Goal: Transaction & Acquisition: Purchase product/service

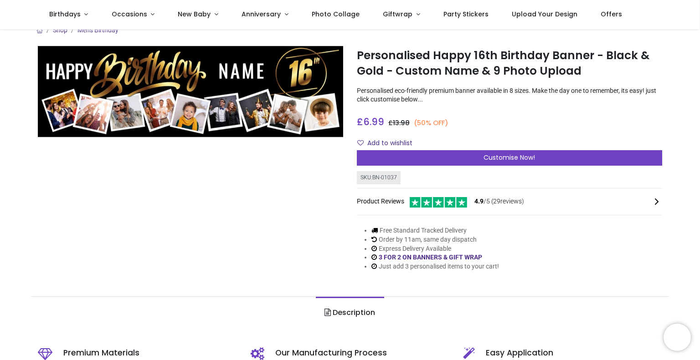
scroll to position [11, 0]
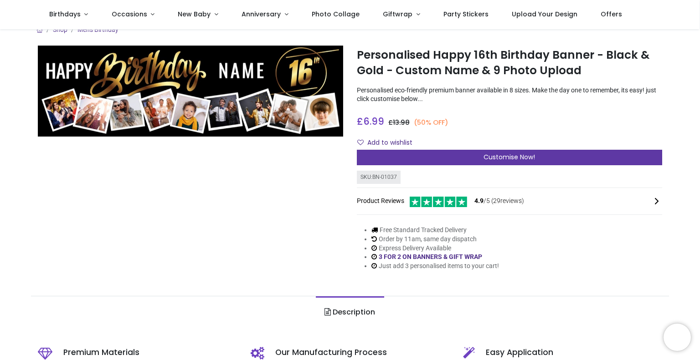
click at [435, 160] on div "Customise Now!" at bounding box center [509, 157] width 305 height 15
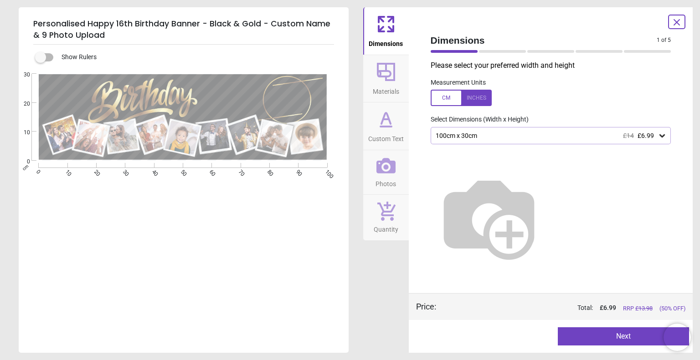
click at [387, 76] on icon at bounding box center [386, 72] width 18 height 18
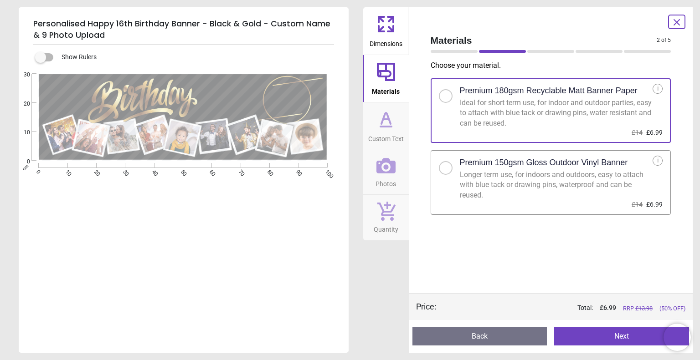
click at [393, 134] on span "Custom Text" at bounding box center [386, 137] width 36 height 14
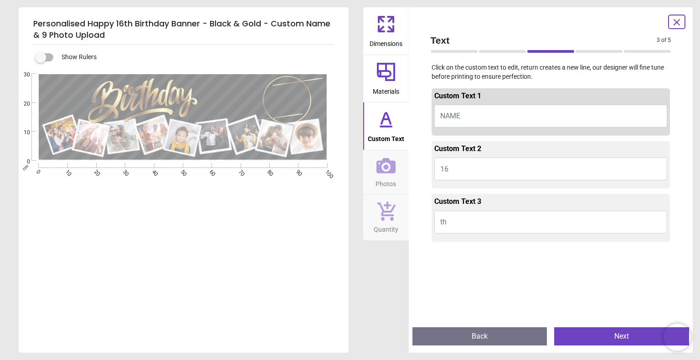
click at [465, 169] on button "16" at bounding box center [550, 169] width 233 height 23
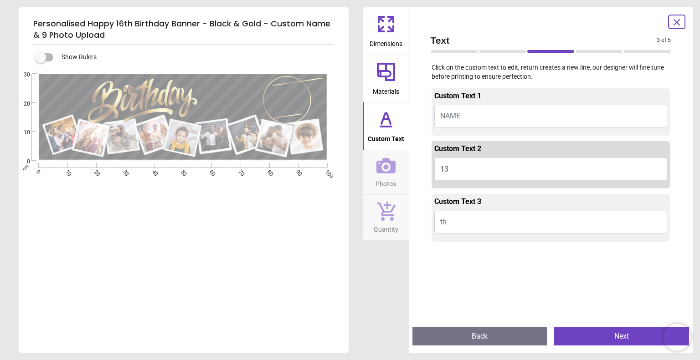
type textarea "**"
click at [471, 123] on button "NAME" at bounding box center [550, 116] width 233 height 23
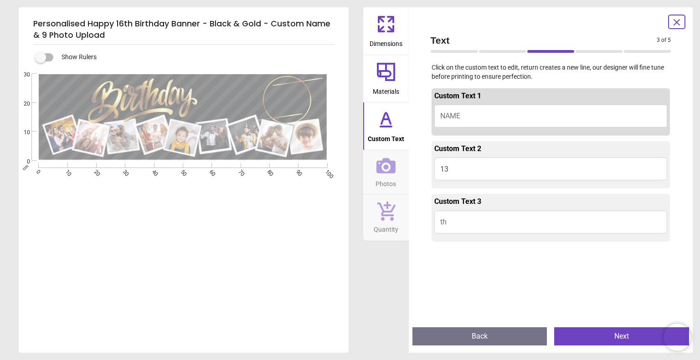
type textarea "*"
type textarea "***"
click at [588, 339] on button "Next" at bounding box center [621, 337] width 135 height 18
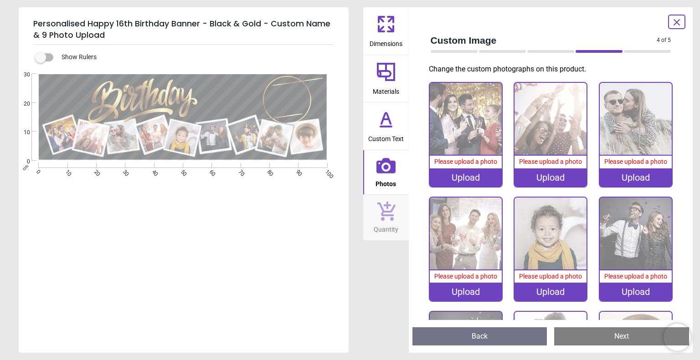
click at [386, 222] on span "Quantity" at bounding box center [386, 228] width 25 height 14
click at [390, 215] on icon at bounding box center [386, 211] width 18 height 19
click at [472, 165] on div "Please upload a photo" at bounding box center [466, 162] width 72 height 13
click at [364, 318] on div "Dimensions Materials Custom Text Photos Quantity" at bounding box center [386, 180] width 46 height 346
click at [451, 176] on div "Upload" at bounding box center [466, 178] width 72 height 18
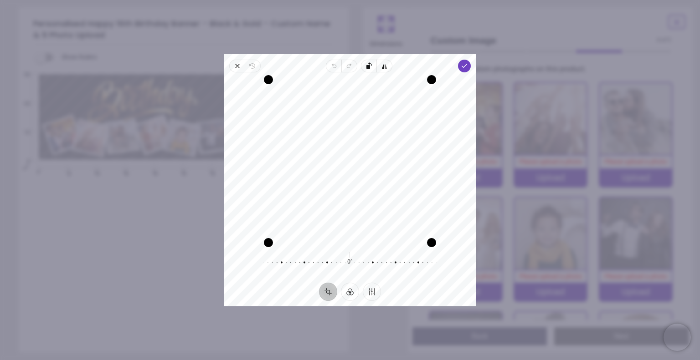
drag, startPoint x: 344, startPoint y: 86, endPoint x: 338, endPoint y: 134, distance: 48.2
click at [338, 134] on div "Recenter" at bounding box center [350, 161] width 238 height 163
click at [467, 66] on icon "button" at bounding box center [464, 65] width 7 height 7
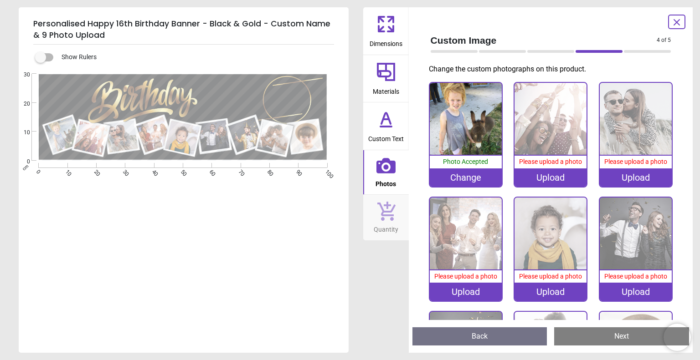
click at [468, 142] on img at bounding box center [466, 119] width 72 height 72
click at [558, 142] on img at bounding box center [550, 119] width 72 height 72
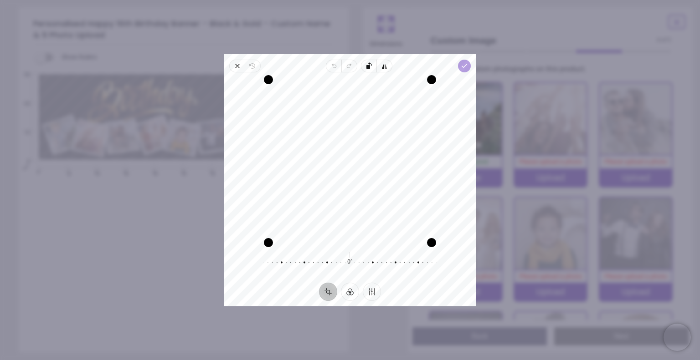
click at [458, 67] on span "Done" at bounding box center [464, 66] width 13 height 13
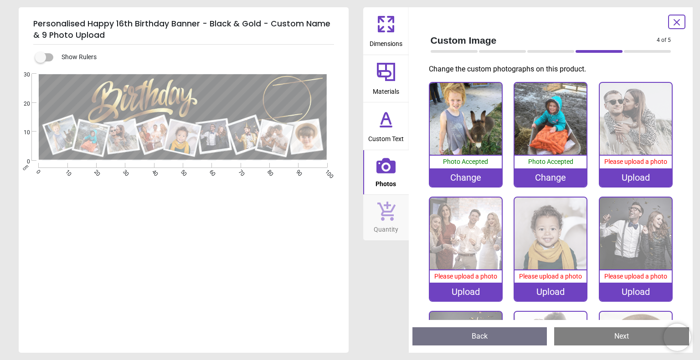
click at [645, 128] on img at bounding box center [636, 119] width 72 height 72
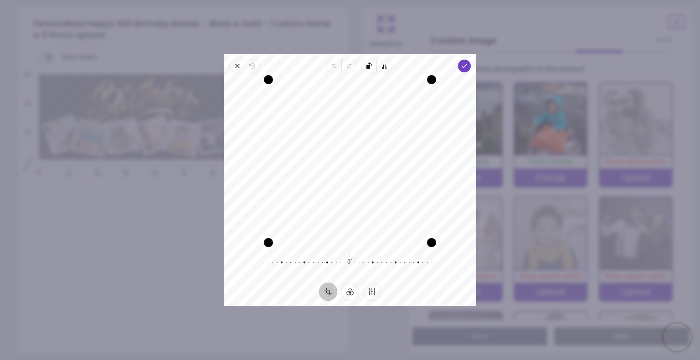
drag, startPoint x: 381, startPoint y: 113, endPoint x: 379, endPoint y: 143, distance: 30.6
click at [379, 143] on div "Recenter" at bounding box center [350, 161] width 238 height 163
drag, startPoint x: 379, startPoint y: 144, endPoint x: 376, endPoint y: 152, distance: 8.5
click at [376, 152] on div "Recenter" at bounding box center [350, 161] width 238 height 163
click at [461, 69] on icon "button" at bounding box center [464, 65] width 7 height 7
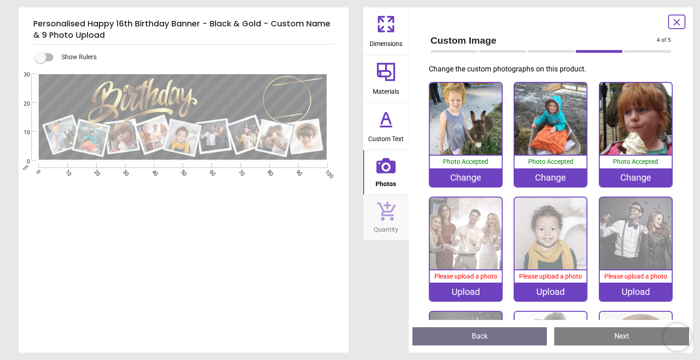
click at [463, 243] on img at bounding box center [466, 234] width 72 height 72
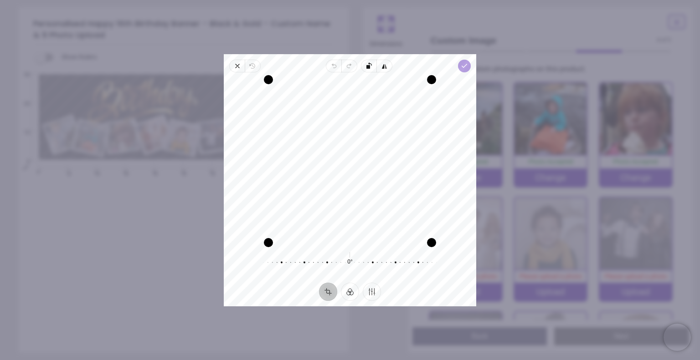
click at [465, 70] on span "Done" at bounding box center [464, 66] width 13 height 13
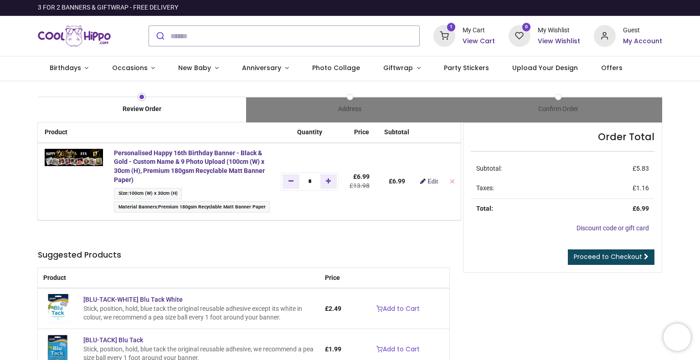
click at [424, 178] on link "Edit" at bounding box center [429, 181] width 18 height 6
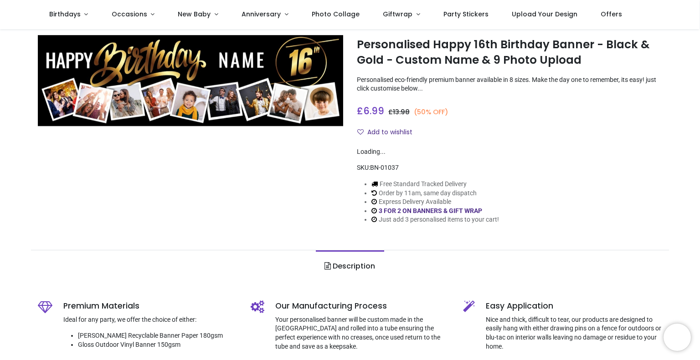
scroll to position [22, 0]
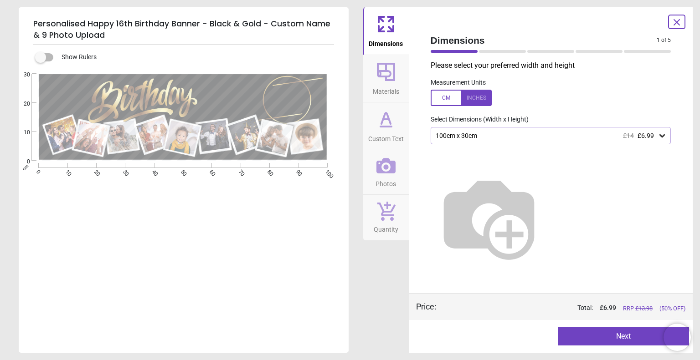
type textarea "***"
type textarea "**"
type textarea "*****"
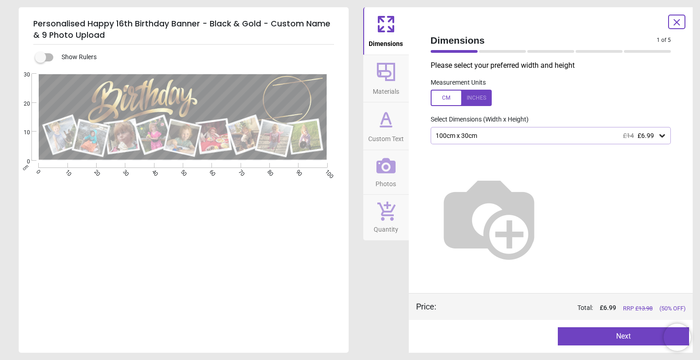
click at [539, 142] on div "100cm x 30cm £14 £6.99" at bounding box center [551, 135] width 241 height 17
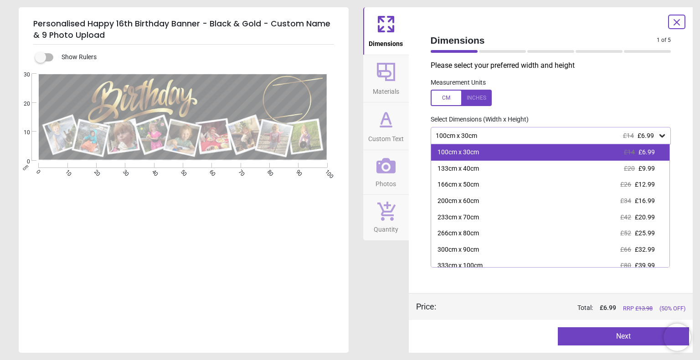
click at [535, 155] on div "100cm x 30cm £14 £6.99" at bounding box center [550, 152] width 239 height 16
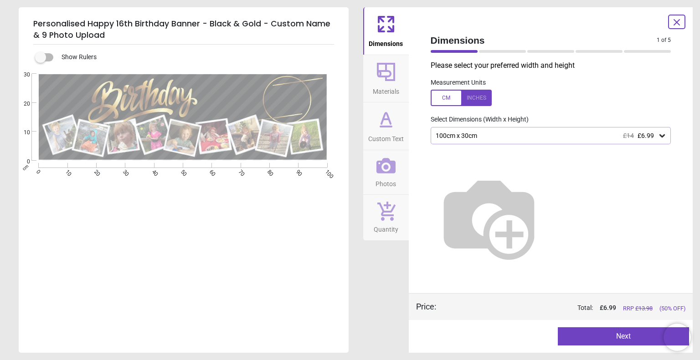
click at [577, 335] on button "Next" at bounding box center [623, 337] width 131 height 18
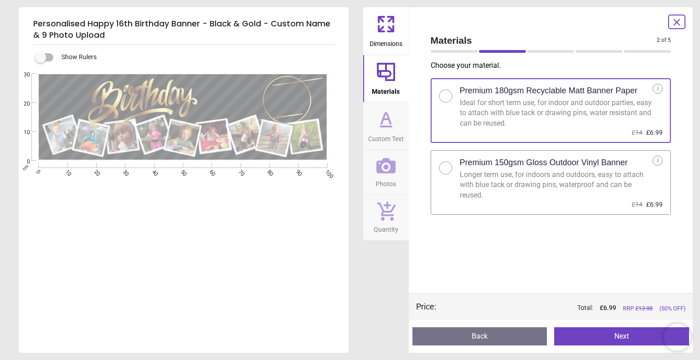
click at [586, 337] on button "Next" at bounding box center [621, 337] width 135 height 18
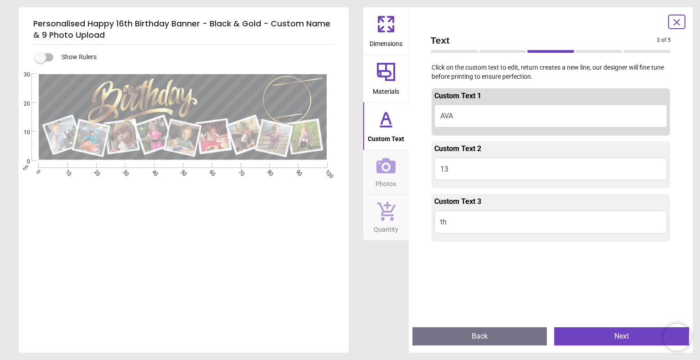
click at [461, 113] on button "AVA" at bounding box center [550, 116] width 233 height 23
click at [452, 113] on button "AVA" at bounding box center [550, 116] width 233 height 23
type textarea "***"
click at [579, 337] on button "Next" at bounding box center [621, 337] width 135 height 18
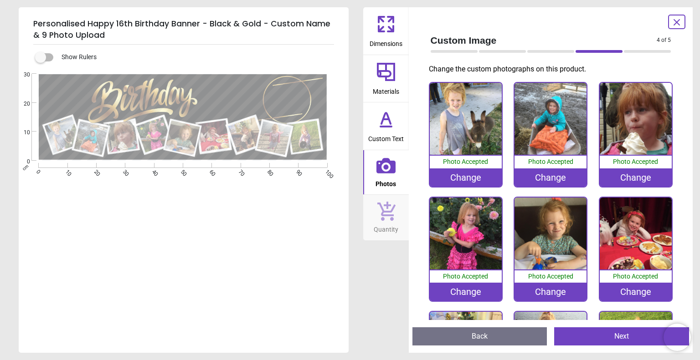
click at [579, 337] on button "Next" at bounding box center [621, 337] width 135 height 18
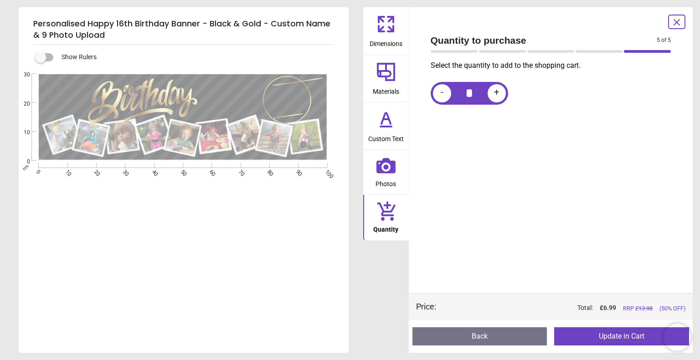
click at [596, 335] on button "Update in Cart" at bounding box center [621, 337] width 135 height 18
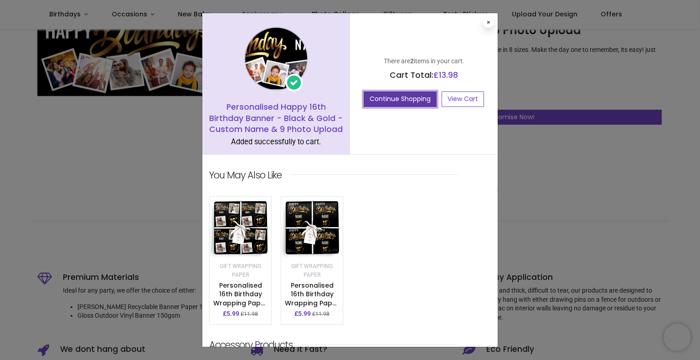
click at [411, 99] on button "Continue Shopping" at bounding box center [400, 99] width 73 height 15
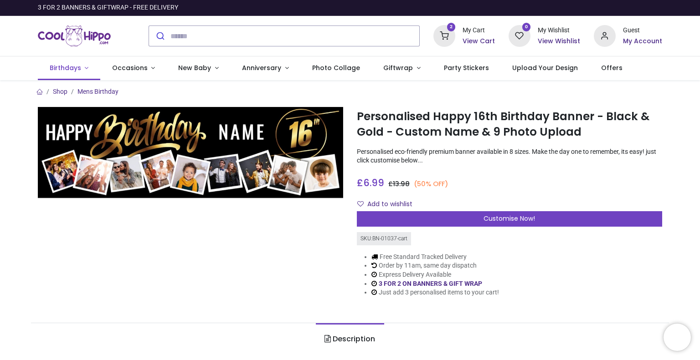
click at [81, 70] on span "Birthdays" at bounding box center [66, 67] width 33 height 9
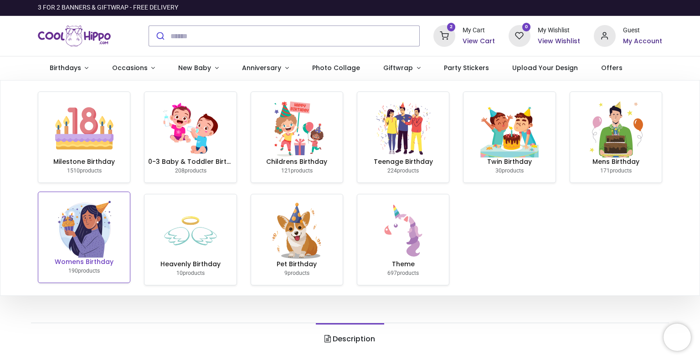
click at [77, 260] on h6 "Womens Birthday" at bounding box center [84, 262] width 84 height 9
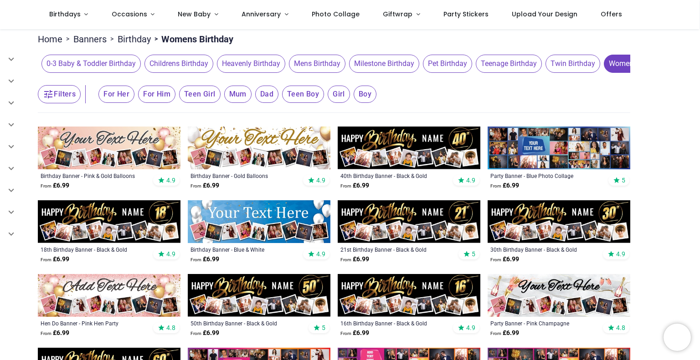
scroll to position [65, 0]
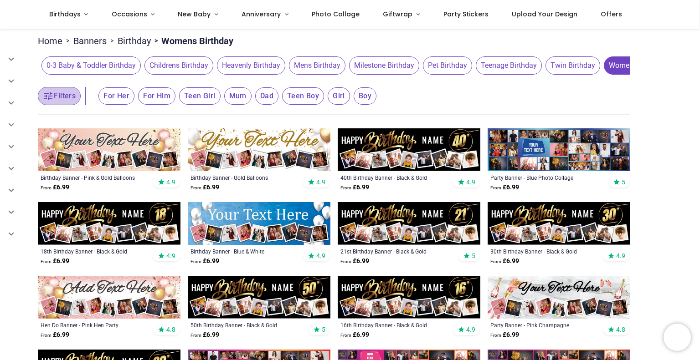
click at [61, 101] on button "Filters" at bounding box center [59, 96] width 43 height 18
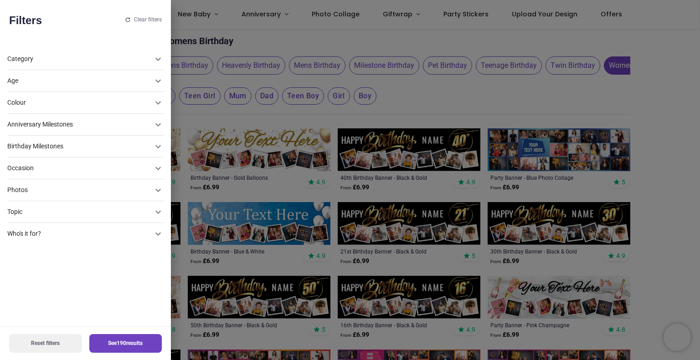
click at [39, 187] on div "Photos" at bounding box center [79, 190] width 145 height 9
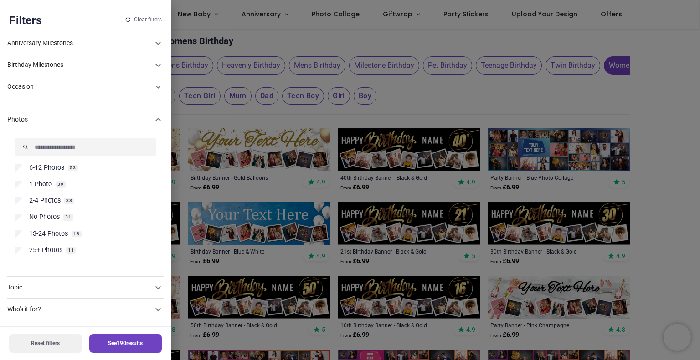
scroll to position [82, 0]
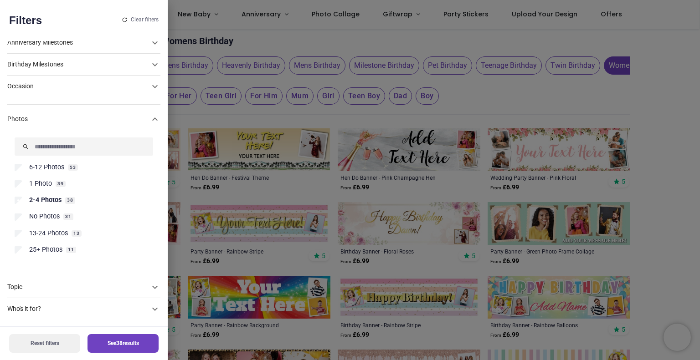
click at [98, 337] on button "See 38 results" at bounding box center [122, 343] width 71 height 19
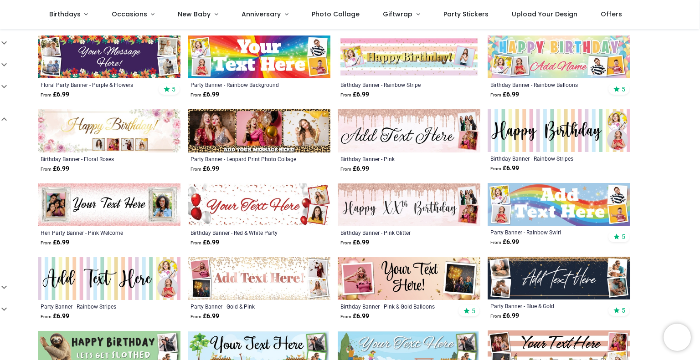
scroll to position [307, 0]
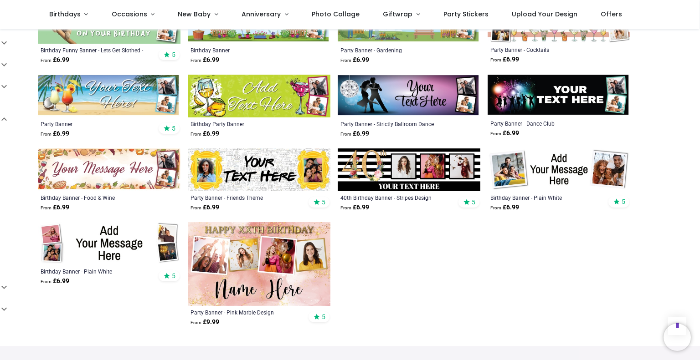
scroll to position [277, 0]
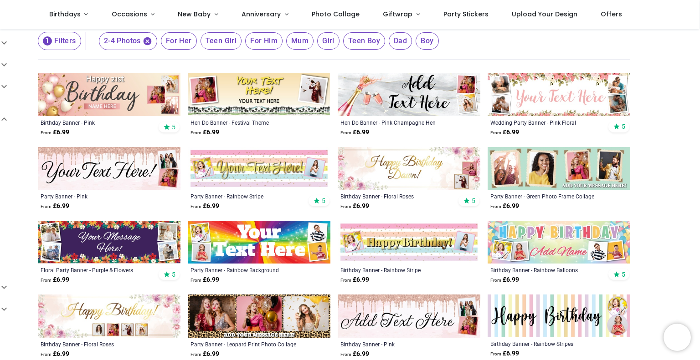
scroll to position [121, 0]
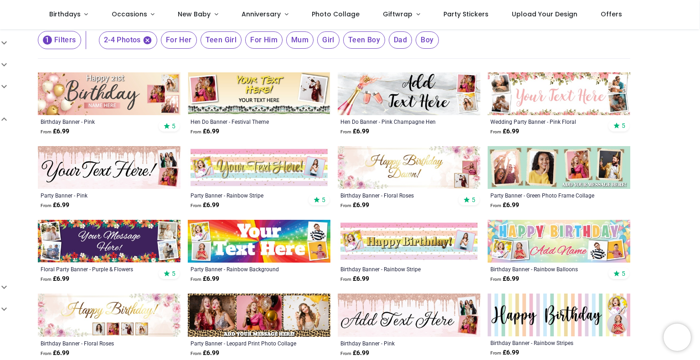
click at [530, 96] on img at bounding box center [559, 93] width 143 height 43
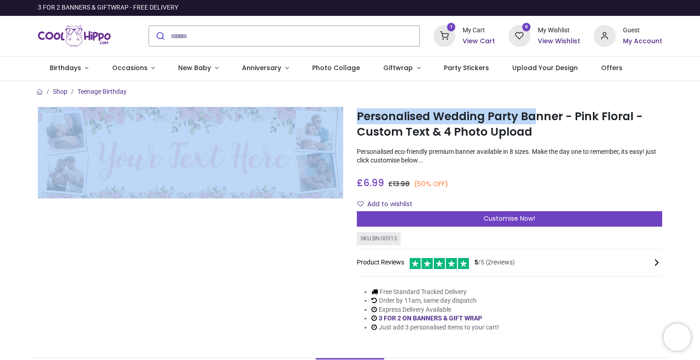
drag, startPoint x: 0, startPoint y: 0, endPoint x: 0, endPoint y: 125, distance: 125.3
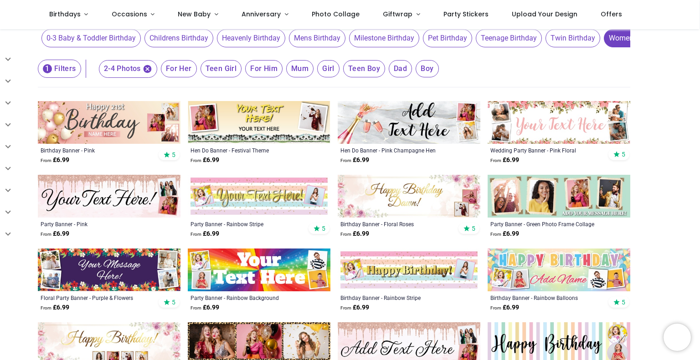
scroll to position [92, 0]
click at [174, 69] on span "For Her" at bounding box center [179, 69] width 36 height 17
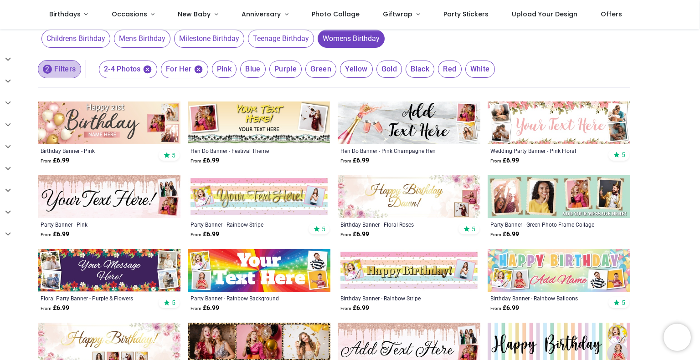
click at [66, 65] on button "2 Filters" at bounding box center [59, 69] width 43 height 18
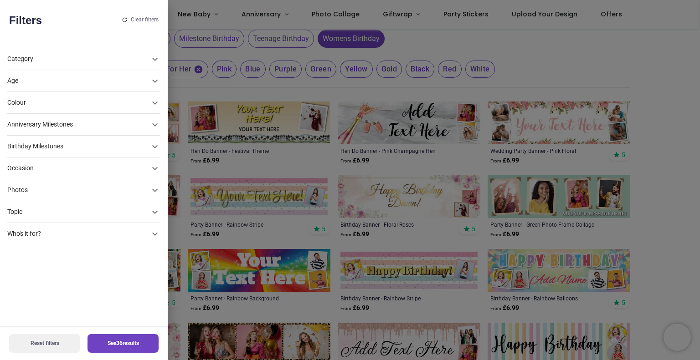
click at [74, 59] on div "Category" at bounding box center [78, 59] width 142 height 9
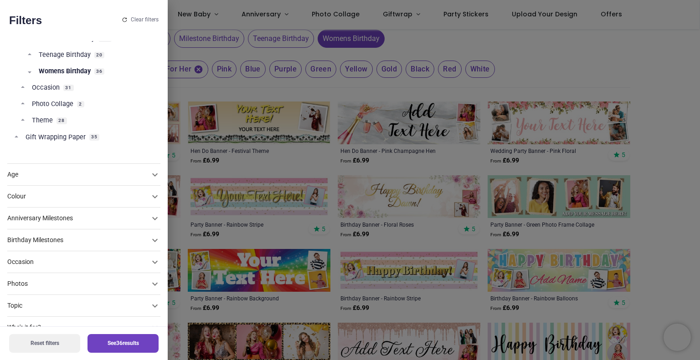
scroll to position [132, 0]
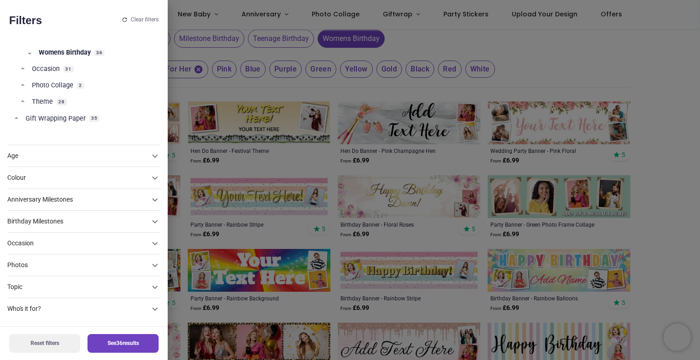
click at [97, 152] on div "Age" at bounding box center [78, 156] width 142 height 9
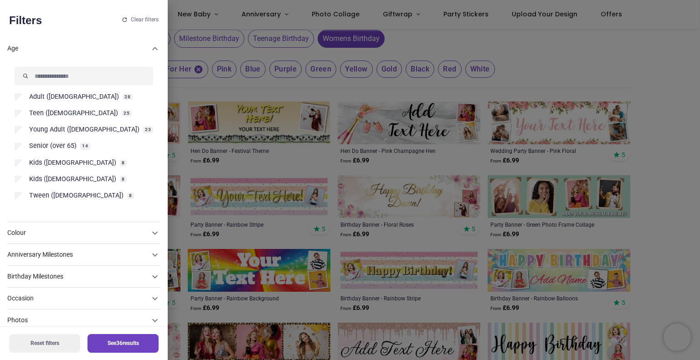
scroll to position [36, 0]
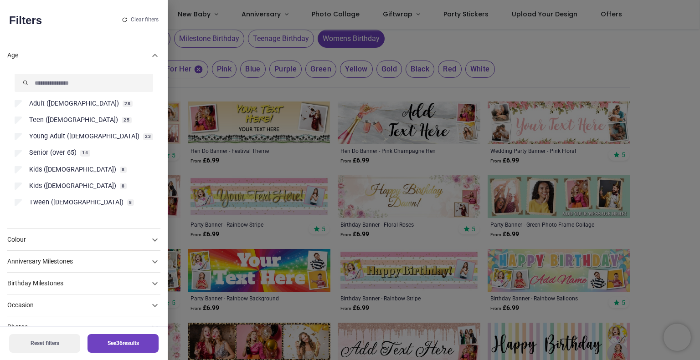
click at [77, 231] on div "Colour" at bounding box center [83, 240] width 153 height 22
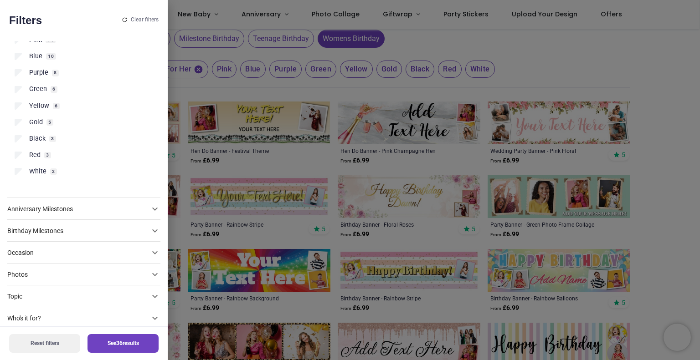
scroll to position [131, 0]
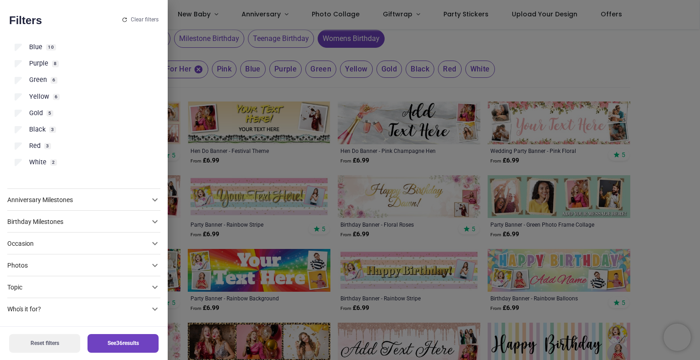
click at [71, 227] on div "Birthday Milestones" at bounding box center [83, 222] width 153 height 22
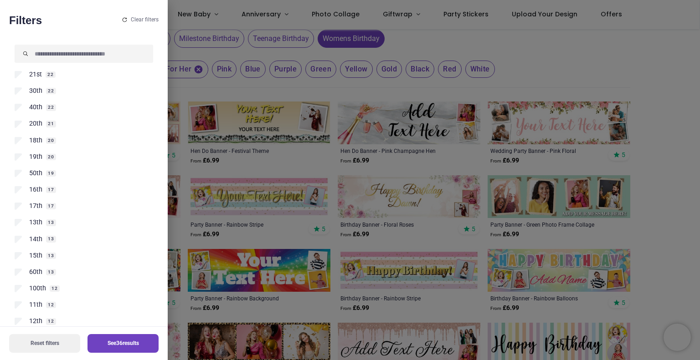
scroll to position [102, 0]
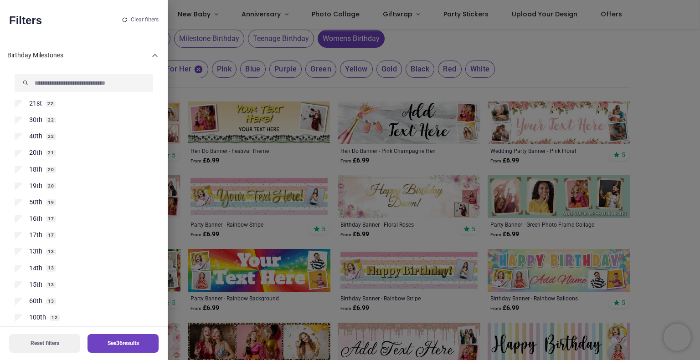
click at [114, 50] on div "Birthday Milestones" at bounding box center [83, 55] width 153 height 29
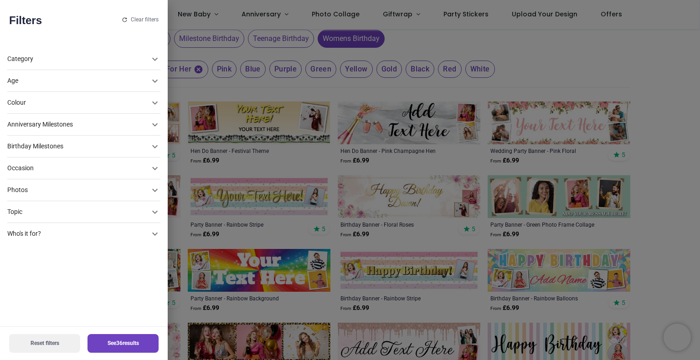
scroll to position [0, 0]
click at [60, 233] on div "Who's it for?" at bounding box center [78, 234] width 142 height 9
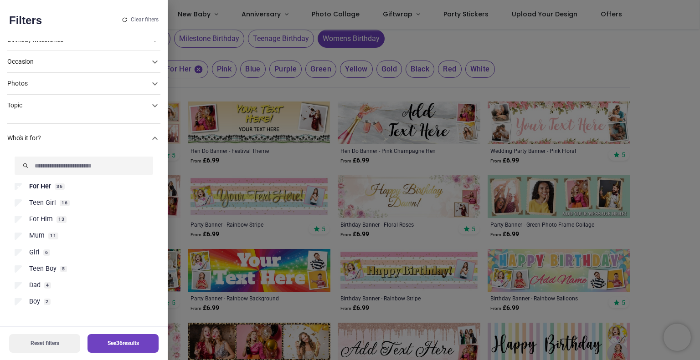
scroll to position [108, 0]
click at [98, 131] on div "Who's it for?" at bounding box center [83, 137] width 153 height 29
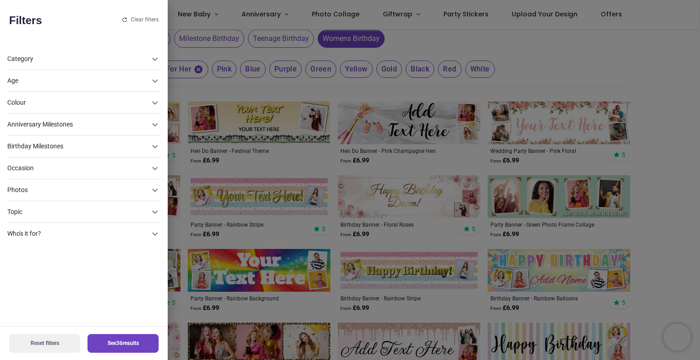
click at [42, 211] on div "Topic" at bounding box center [78, 212] width 142 height 9
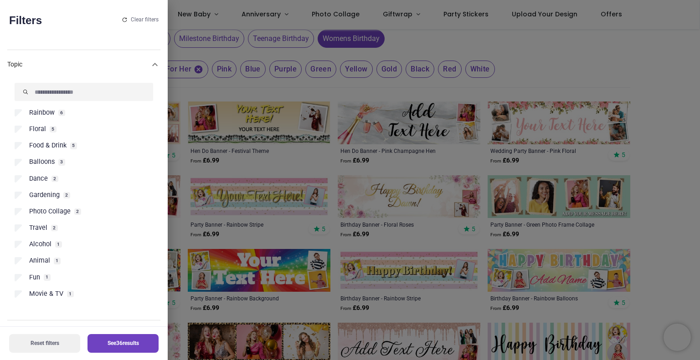
scroll to position [168, 0]
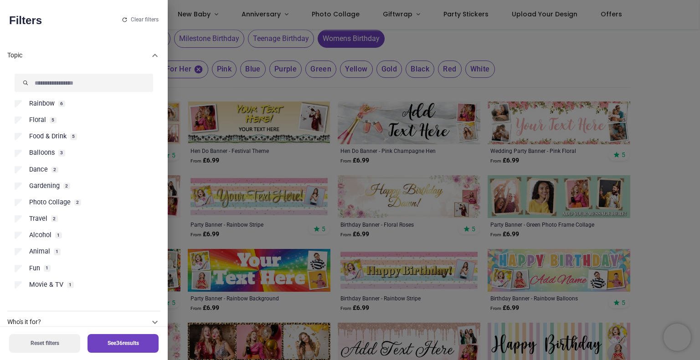
click at [109, 344] on button "See 36 results" at bounding box center [122, 343] width 71 height 19
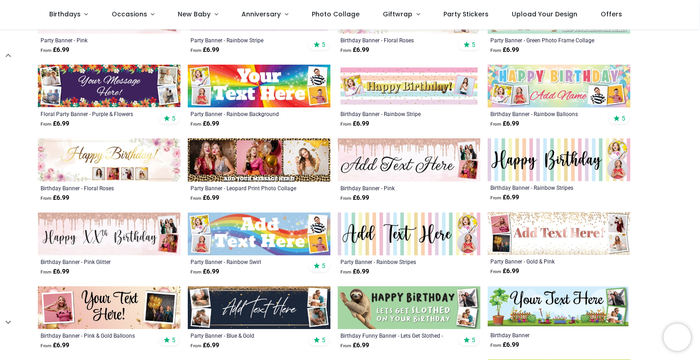
scroll to position [278, 0]
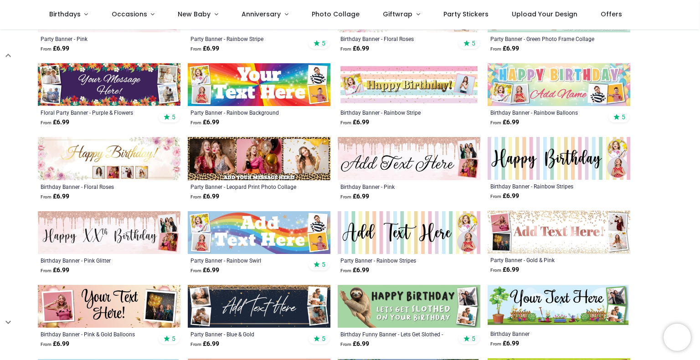
click at [547, 236] on img at bounding box center [559, 232] width 143 height 43
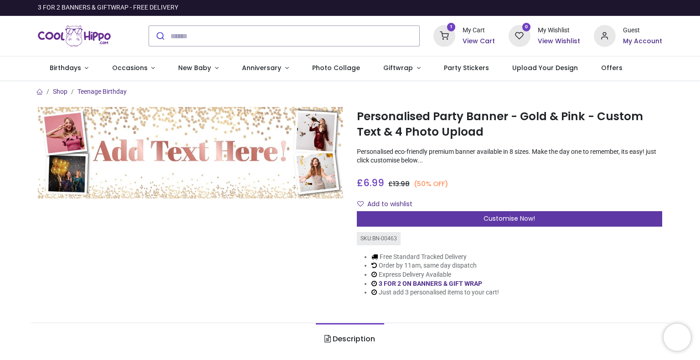
click at [507, 215] on span "Customise Now!" at bounding box center [508, 218] width 51 height 9
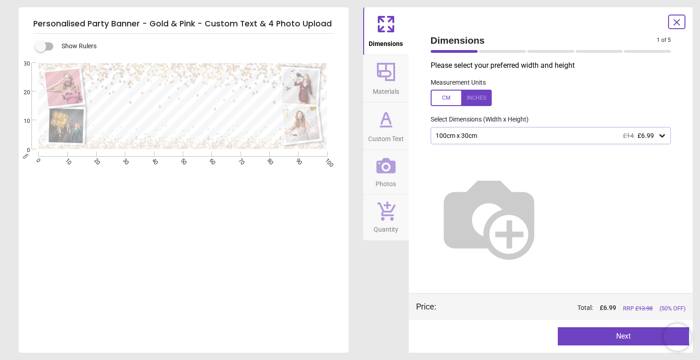
click at [622, 338] on button "Next" at bounding box center [623, 337] width 131 height 18
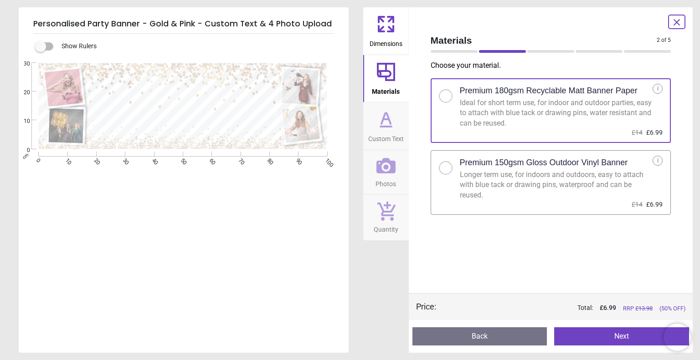
click at [491, 267] on div "Choose your material . Premium 180gsm Recyclable Matt Banner Paper Ideal for sh…" at bounding box center [550, 177] width 255 height 233
click at [600, 342] on button "Next" at bounding box center [621, 337] width 135 height 18
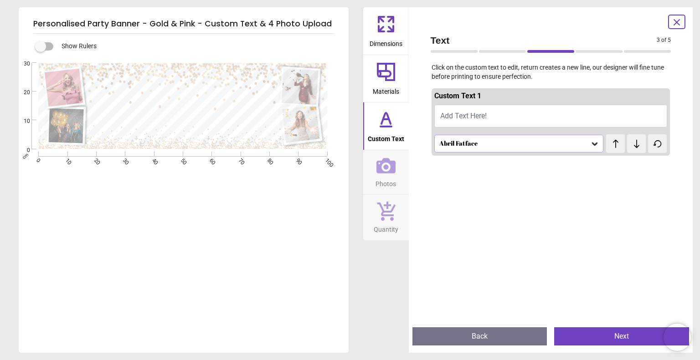
click at [468, 115] on span "Add Text Here!" at bounding box center [463, 116] width 46 height 9
type textarea "**********"
click at [503, 145] on div "Abril Fatface" at bounding box center [514, 144] width 152 height 8
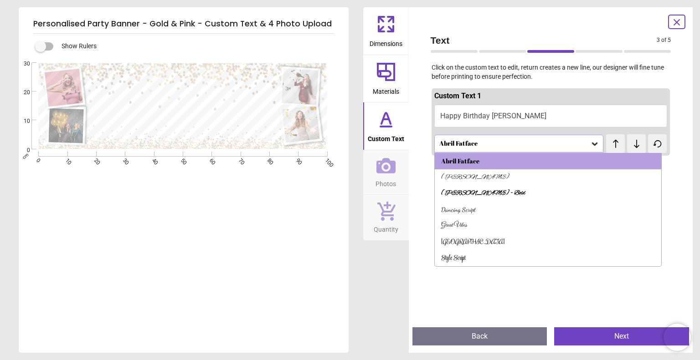
click at [493, 286] on div at bounding box center [550, 339] width 239 height 360
click at [609, 145] on icon at bounding box center [616, 143] width 14 height 9
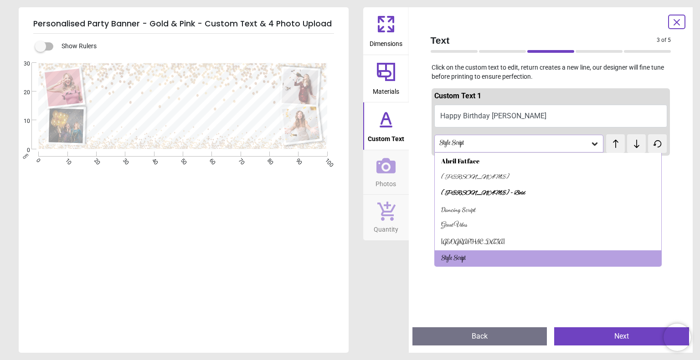
click at [609, 145] on icon at bounding box center [616, 143] width 14 height 9
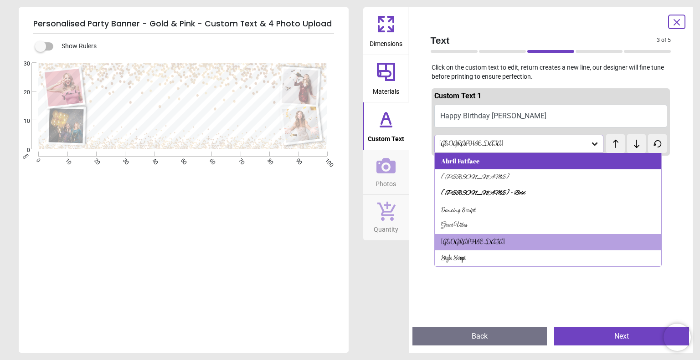
click at [536, 165] on div "Abril Fatface" at bounding box center [548, 161] width 226 height 16
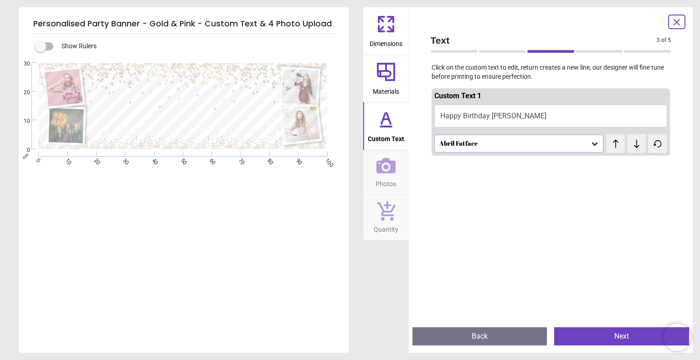
click at [541, 221] on div at bounding box center [550, 339] width 239 height 360
click at [601, 339] on button "Next" at bounding box center [621, 337] width 135 height 18
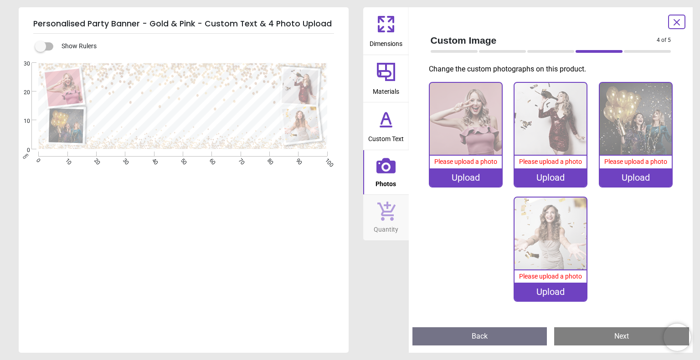
click at [471, 140] on img at bounding box center [466, 119] width 72 height 72
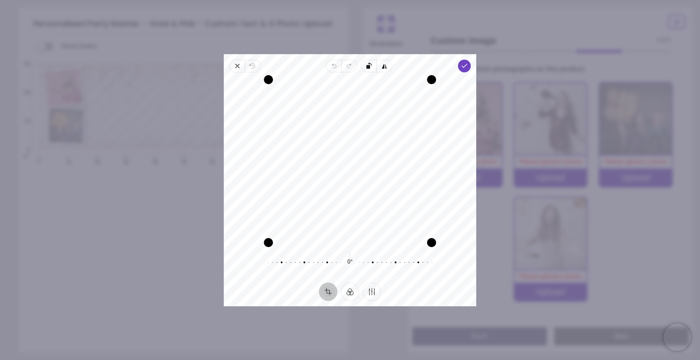
drag, startPoint x: 380, startPoint y: 153, endPoint x: 377, endPoint y: 193, distance: 40.2
click at [377, 193] on div "Recenter" at bounding box center [350, 161] width 238 height 163
click at [459, 69] on span "Done" at bounding box center [464, 66] width 13 height 13
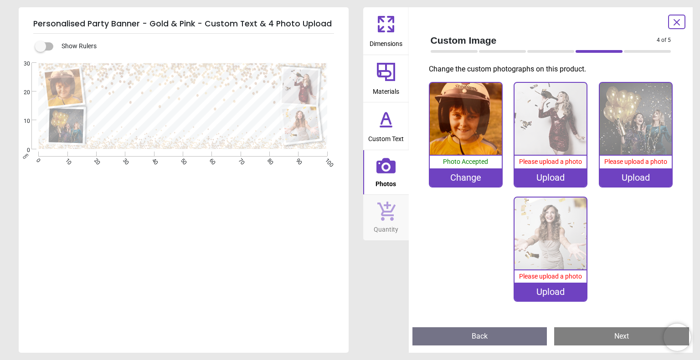
click at [552, 114] on img at bounding box center [550, 119] width 72 height 72
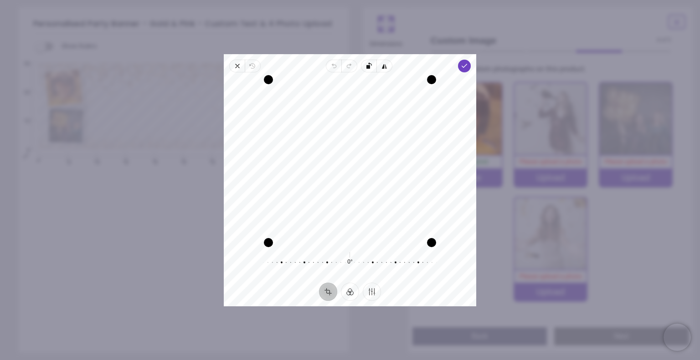
drag, startPoint x: 339, startPoint y: 140, endPoint x: 336, endPoint y: 184, distance: 44.3
click at [336, 184] on div "Recenter" at bounding box center [350, 161] width 238 height 163
click at [464, 65] on icon "button" at bounding box center [464, 65] width 7 height 7
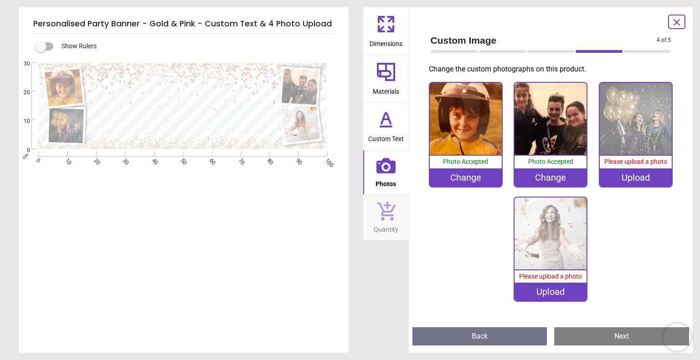
click at [644, 123] on img at bounding box center [636, 119] width 72 height 72
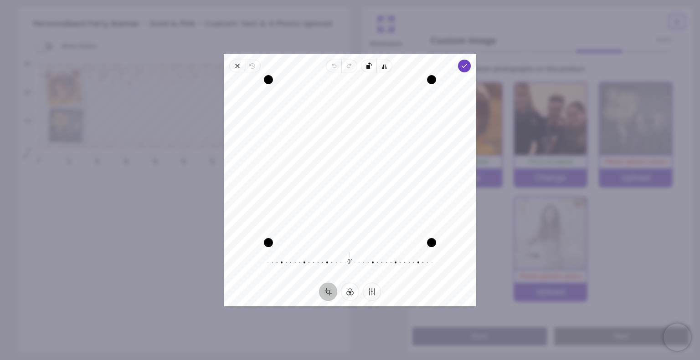
click at [463, 64] on icon "button" at bounding box center [464, 65] width 7 height 7
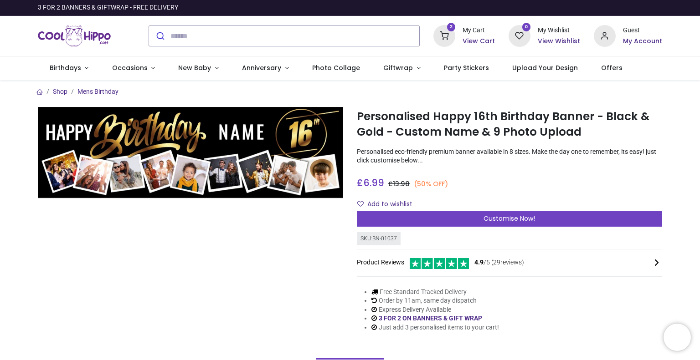
click at [469, 41] on h6 "View Cart" at bounding box center [478, 41] width 32 height 9
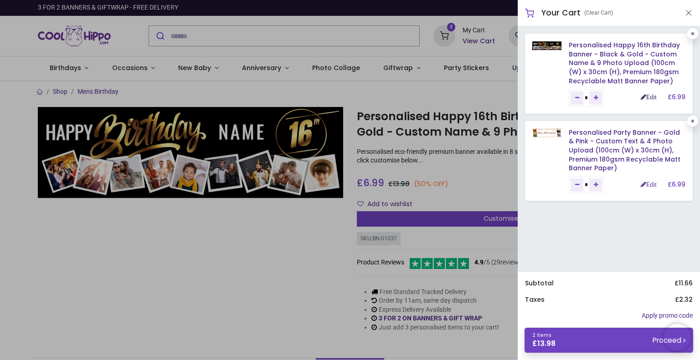
click at [641, 97] on link "Edit" at bounding box center [649, 97] width 16 height 6
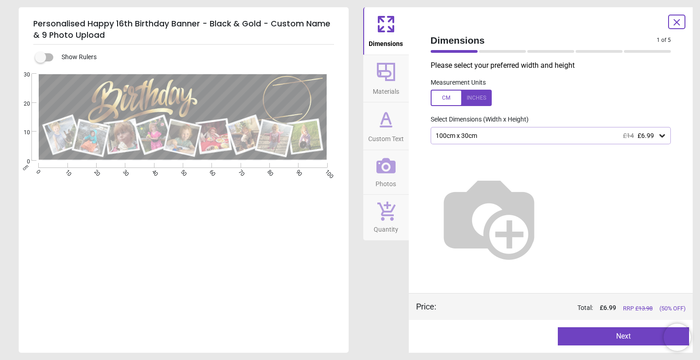
click at [632, 341] on button "Next" at bounding box center [623, 337] width 131 height 18
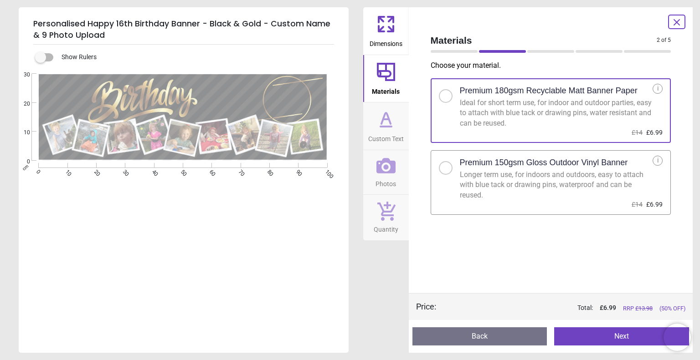
click at [632, 341] on button "Next" at bounding box center [621, 337] width 135 height 18
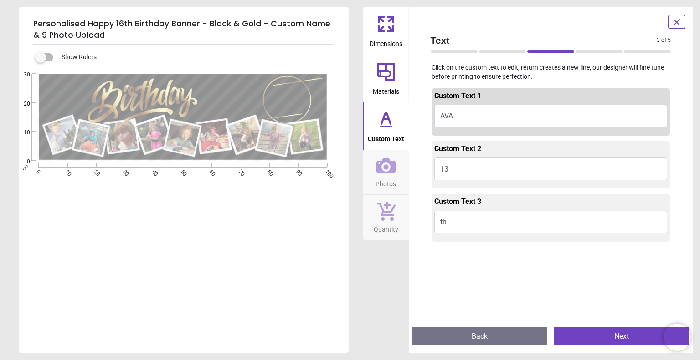
click at [632, 341] on button "Next" at bounding box center [621, 337] width 135 height 18
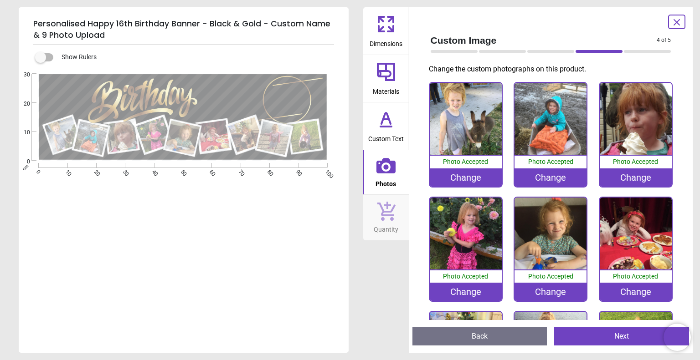
click at [632, 341] on button "Next" at bounding box center [621, 337] width 135 height 18
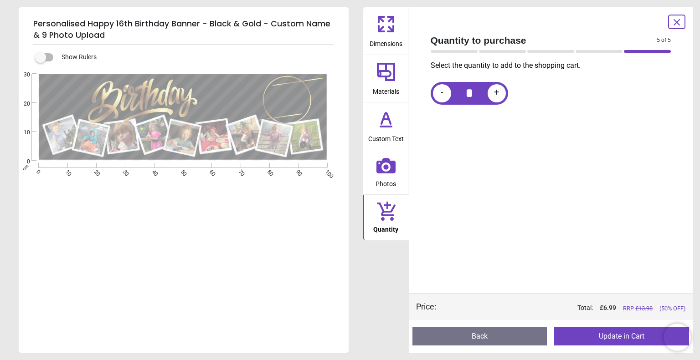
click at [632, 341] on button "Update in Cart" at bounding box center [621, 337] width 135 height 18
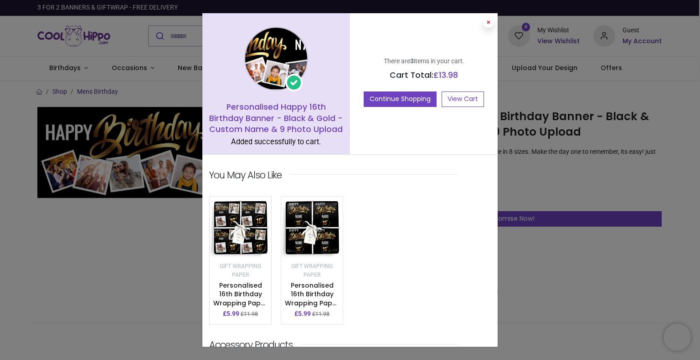
click at [484, 23] on button at bounding box center [488, 22] width 11 height 11
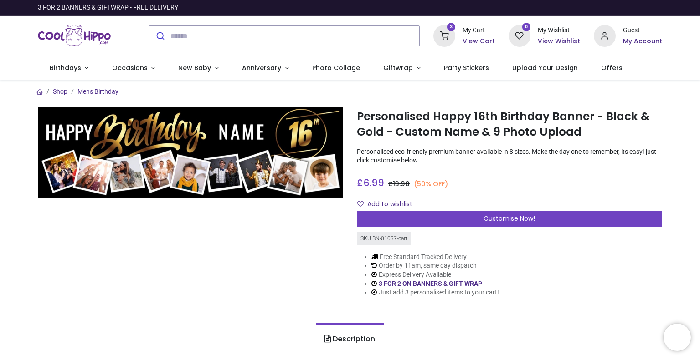
click at [476, 40] on h6 "View Cart" at bounding box center [478, 41] width 32 height 9
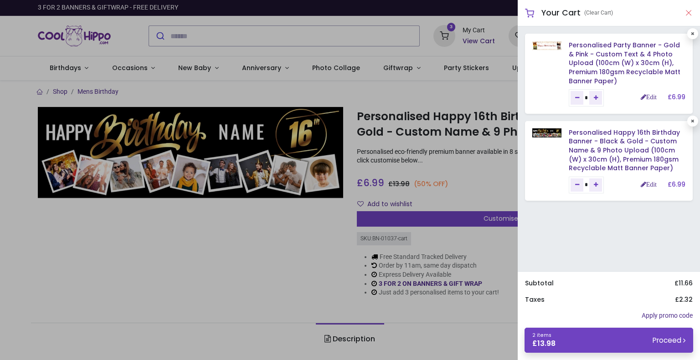
click at [689, 9] on button "Close" at bounding box center [688, 12] width 8 height 11
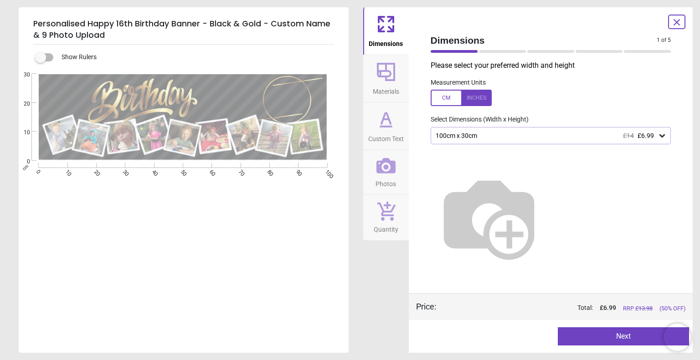
click at [678, 16] on span at bounding box center [676, 22] width 11 height 12
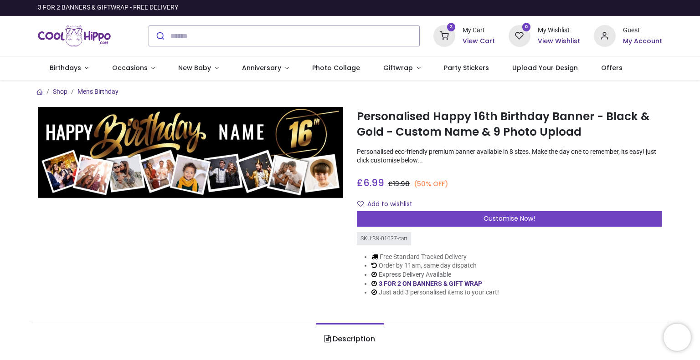
click at [478, 36] on div "My Cart View Cart" at bounding box center [478, 36] width 32 height 20
click at [474, 45] on h6 "View Cart" at bounding box center [478, 41] width 32 height 9
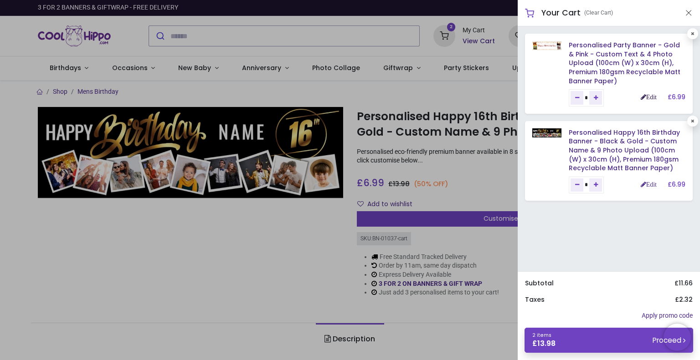
click at [645, 94] on link "Edit" at bounding box center [649, 97] width 16 height 6
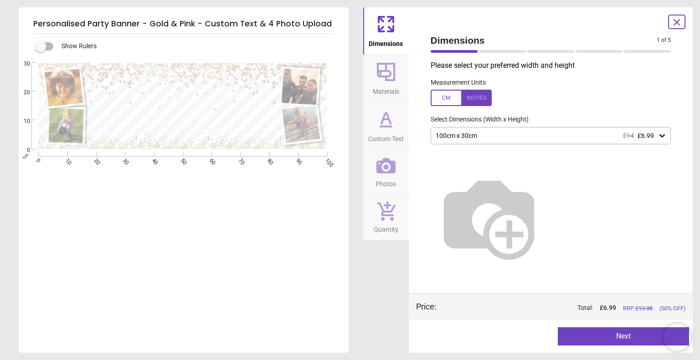
click at [378, 174] on icon at bounding box center [385, 165] width 19 height 19
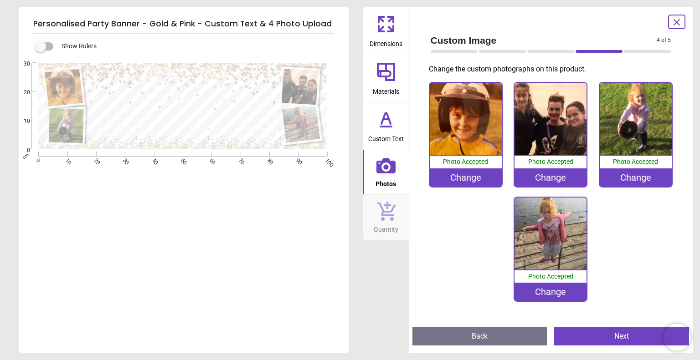
click at [56, 275] on div "**********" at bounding box center [183, 171] width 328 height 216
click at [627, 180] on div "Change" at bounding box center [636, 178] width 72 height 18
click at [646, 180] on div "Change" at bounding box center [636, 178] width 72 height 18
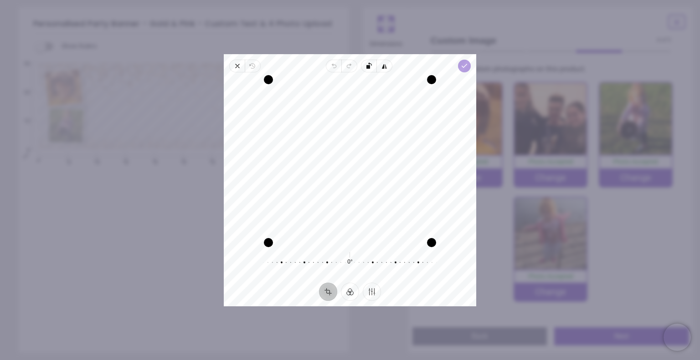
click at [466, 67] on icon "button" at bounding box center [464, 65] width 7 height 7
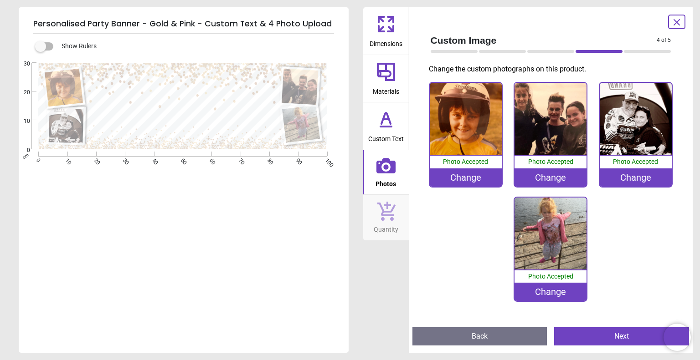
click at [550, 296] on div "Change" at bounding box center [550, 292] width 72 height 18
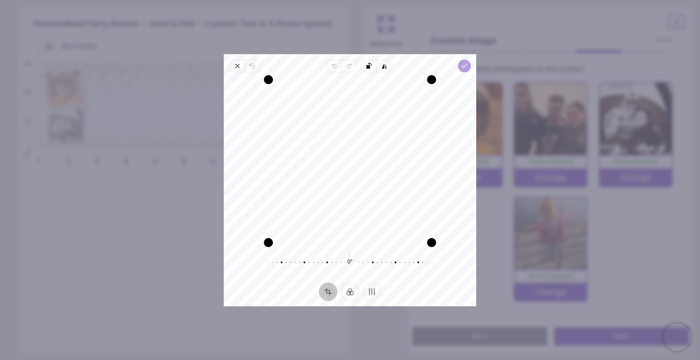
click at [469, 67] on span "Done" at bounding box center [464, 66] width 13 height 13
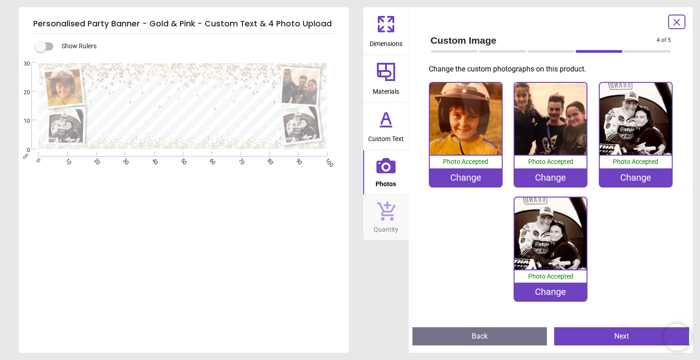
click at [629, 184] on div "Change" at bounding box center [636, 178] width 72 height 18
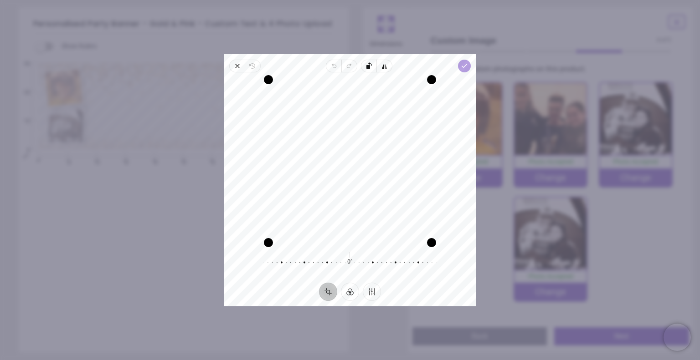
click at [465, 63] on icon "button" at bounding box center [464, 65] width 7 height 7
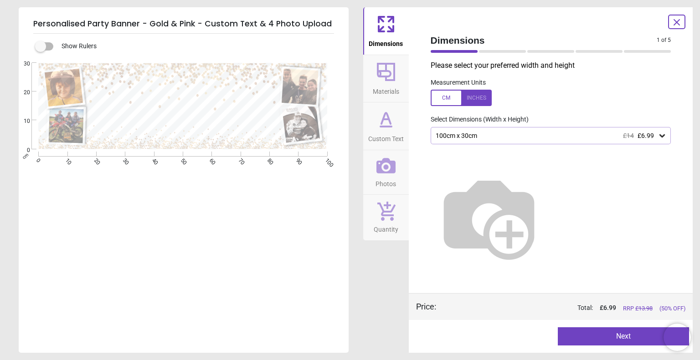
click at [41, 46] on label at bounding box center [41, 46] width 0 height 0
click at [678, 21] on icon at bounding box center [676, 22] width 5 height 5
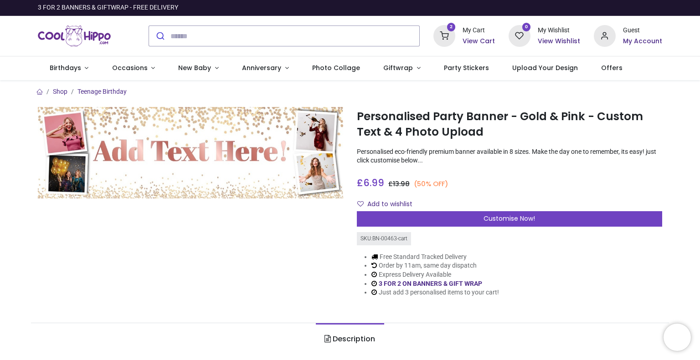
click at [479, 42] on h6 "View Cart" at bounding box center [478, 41] width 32 height 9
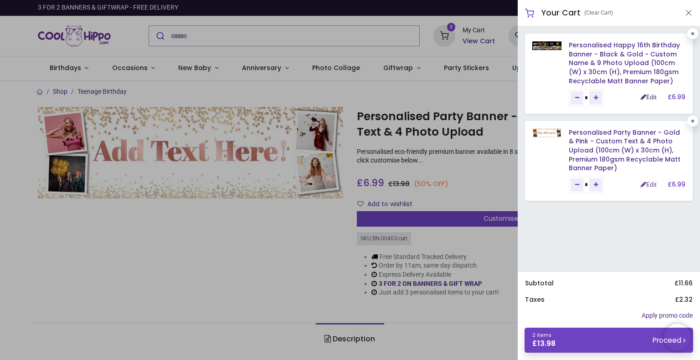
click at [645, 98] on link "Edit" at bounding box center [649, 97] width 16 height 6
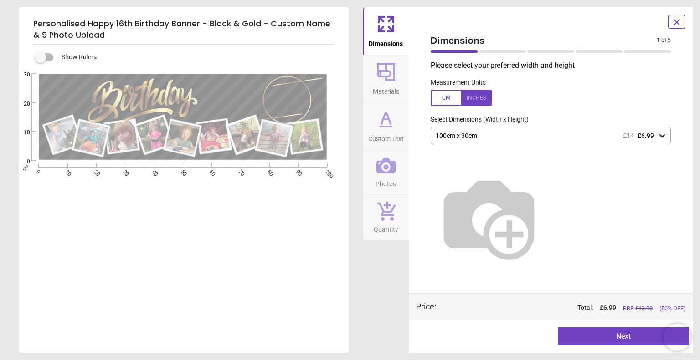
click at [41, 57] on label at bounding box center [41, 57] width 0 height 0
click at [680, 20] on icon at bounding box center [676, 22] width 11 height 11
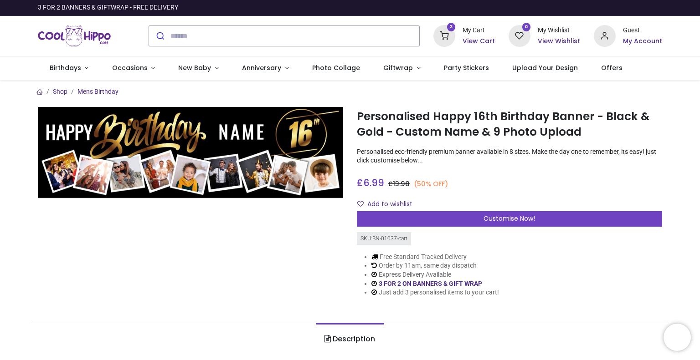
click at [482, 37] on h6 "View Cart" at bounding box center [478, 41] width 32 height 9
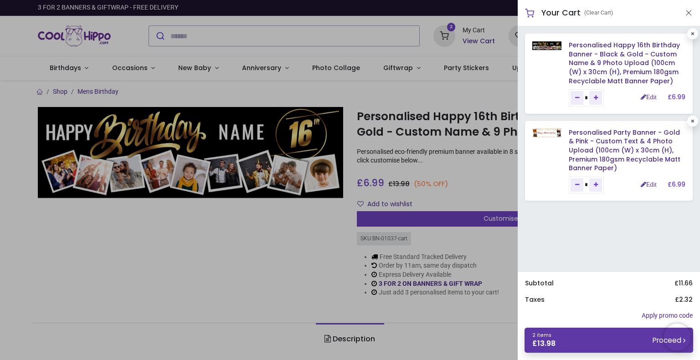
click at [564, 334] on link "2 items £ 13.98 Proceed" at bounding box center [608, 340] width 169 height 25
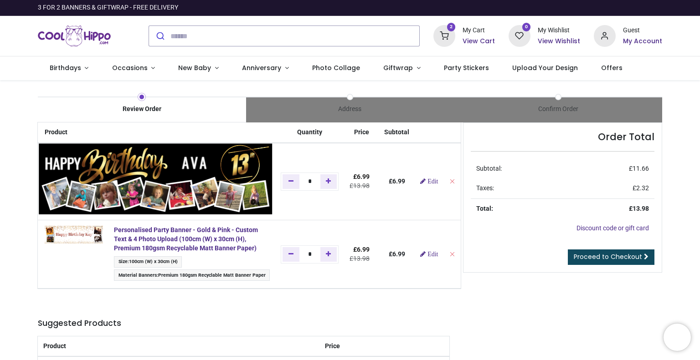
click at [90, 153] on img at bounding box center [155, 179] width 233 height 70
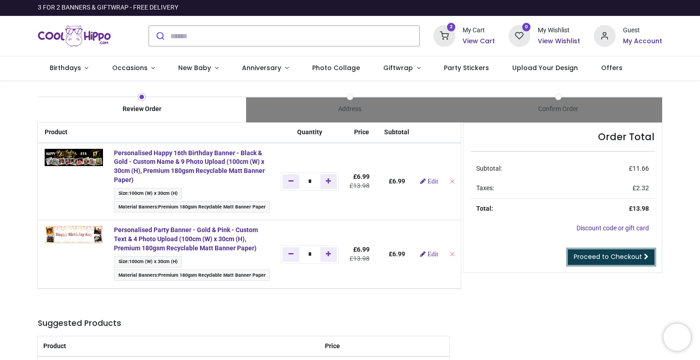
click at [609, 256] on span "Proceed to Checkout" at bounding box center [608, 256] width 68 height 9
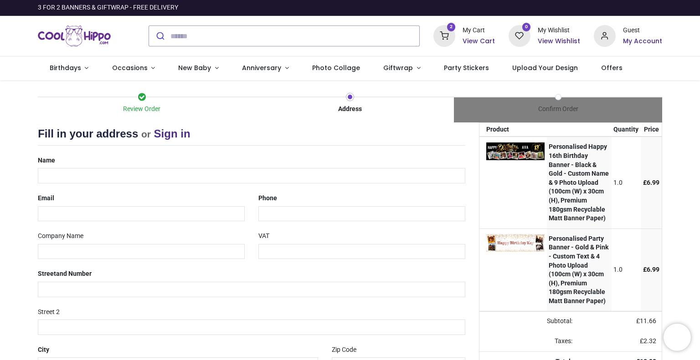
select select "***"
click at [237, 176] on input "text" at bounding box center [251, 175] width 427 height 15
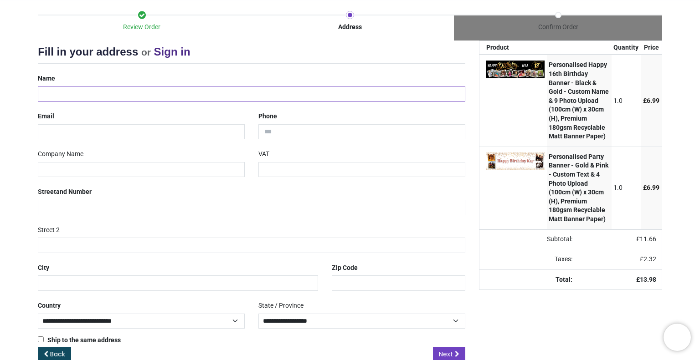
scroll to position [89, 0]
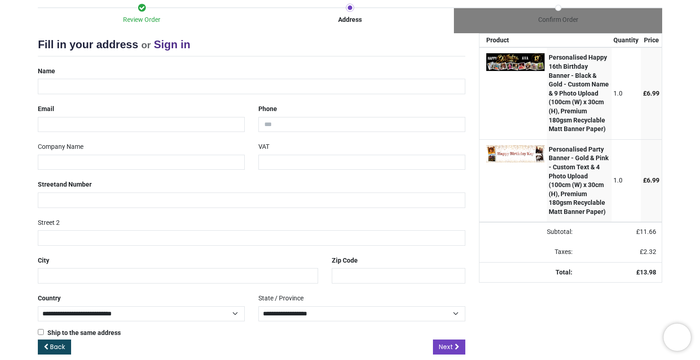
click at [18, 200] on div "Review Order Address Confirm Order Your order: £ 13.98 Product Price" at bounding box center [350, 182] width 700 height 383
click at [129, 87] on input "text" at bounding box center [251, 86] width 427 height 15
type input "**********"
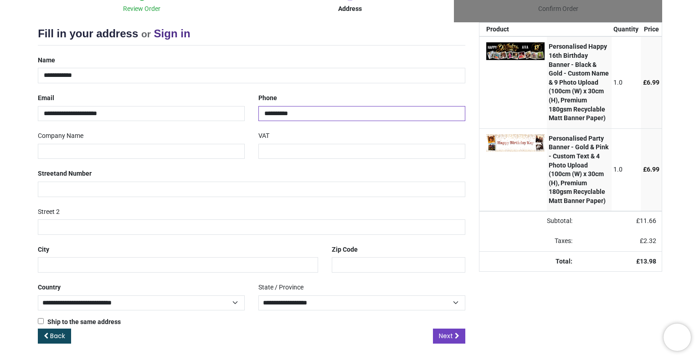
type input "**********"
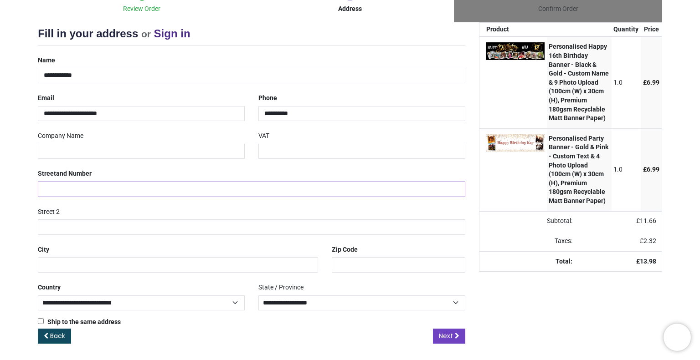
click at [87, 192] on input "text" at bounding box center [251, 189] width 427 height 15
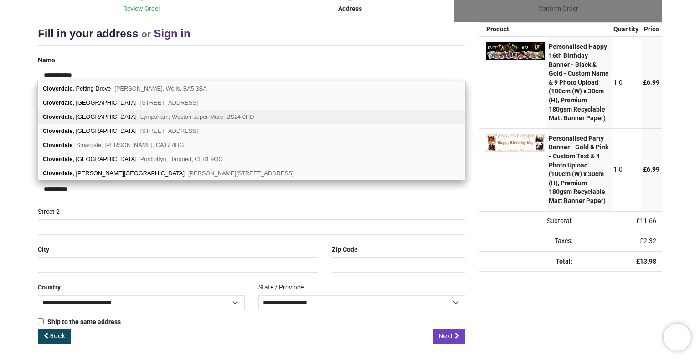
click at [140, 118] on span "Lympsham, Weston-super-Mare, BS24 0HD" at bounding box center [197, 116] width 114 height 7
type input "**********"
type input "********"
select select "***"
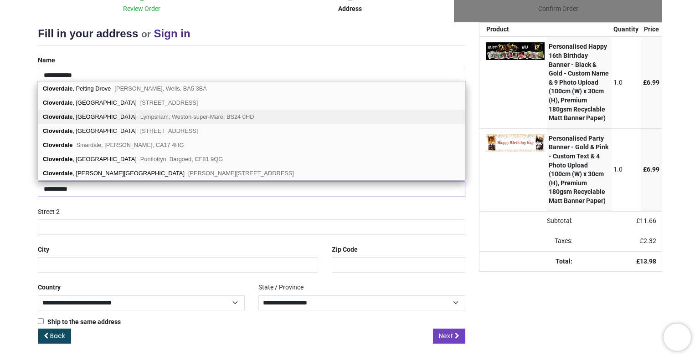
select select "***"
type input "**********"
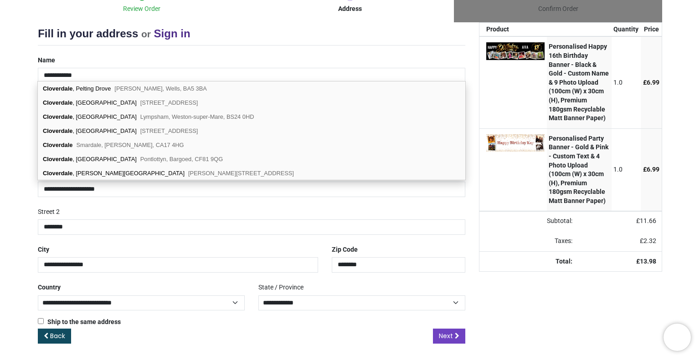
click at [7, 237] on div "Review Order Address Confirm Order Your order: £ 13.98 Product Price" at bounding box center [350, 171] width 700 height 383
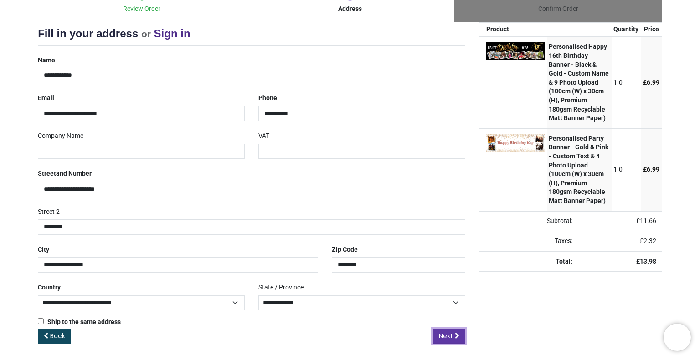
click at [455, 334] on icon at bounding box center [457, 336] width 5 height 6
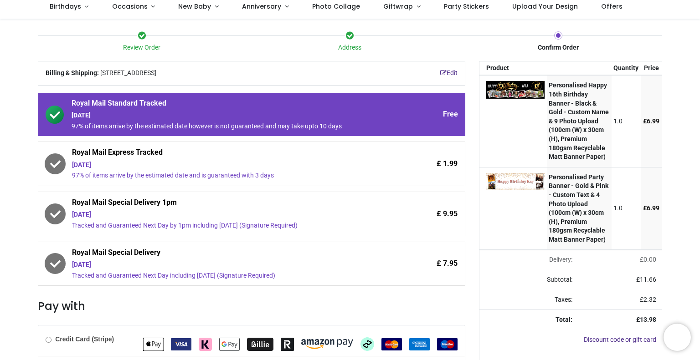
scroll to position [65, 0]
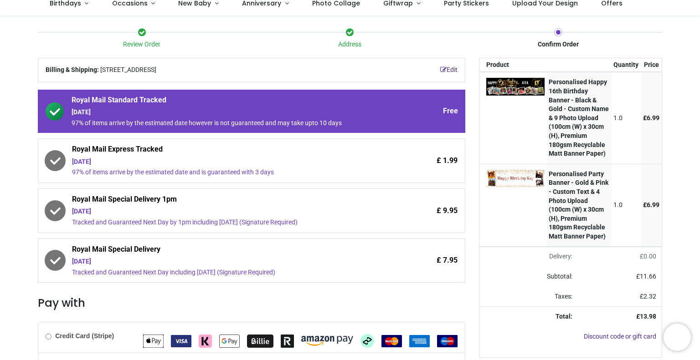
click at [18, 194] on div "Review Order Address Confirm Order Your order: £ 13.98" at bounding box center [350, 246] width 700 height 463
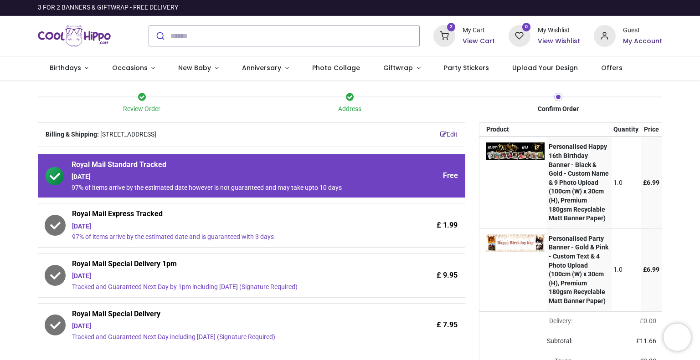
click at [474, 39] on h6 "View Cart" at bounding box center [478, 41] width 32 height 9
click at [483, 37] on h6 "View Cart" at bounding box center [478, 41] width 32 height 9
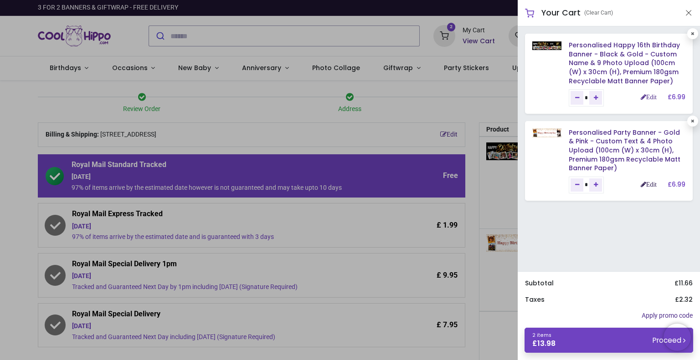
click at [646, 185] on link "Edit" at bounding box center [649, 184] width 16 height 6
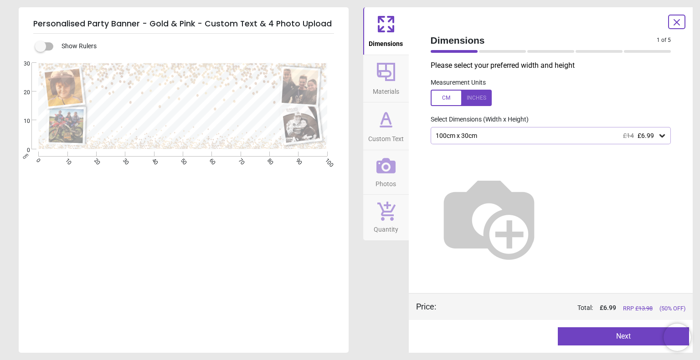
click at [381, 169] on icon at bounding box center [385, 165] width 19 height 15
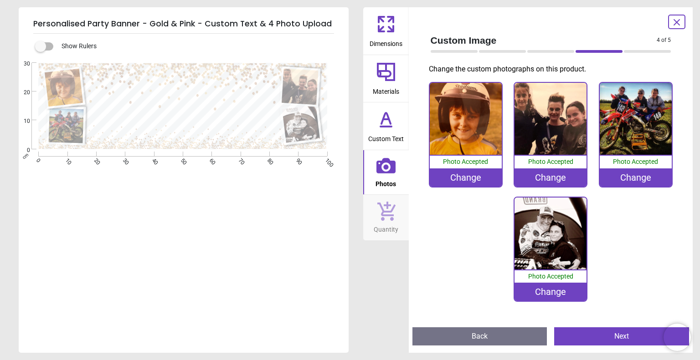
click at [553, 296] on div "Change" at bounding box center [550, 292] width 72 height 18
click at [556, 293] on div "Change" at bounding box center [550, 292] width 72 height 18
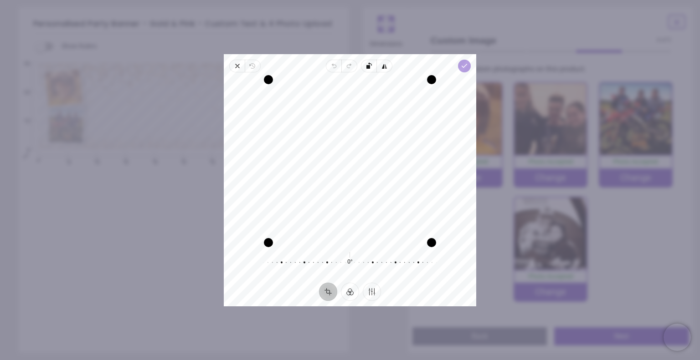
click at [465, 65] on polyline "button" at bounding box center [464, 65] width 5 height 3
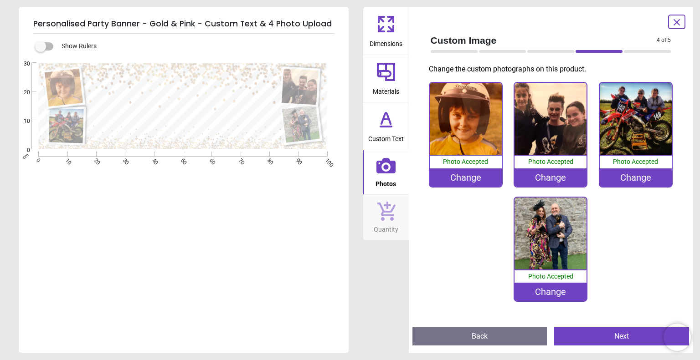
click at [631, 334] on button "Next" at bounding box center [621, 337] width 135 height 18
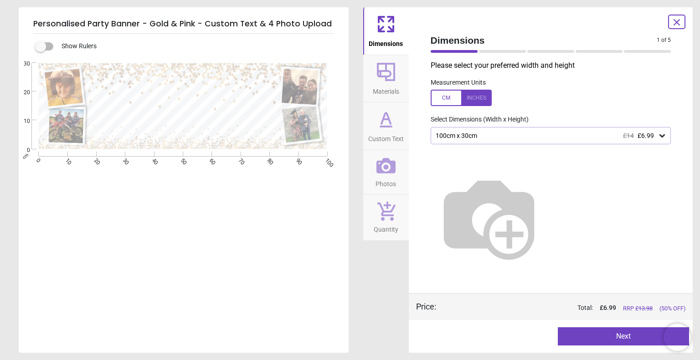
click at [678, 23] on icon at bounding box center [676, 22] width 5 height 5
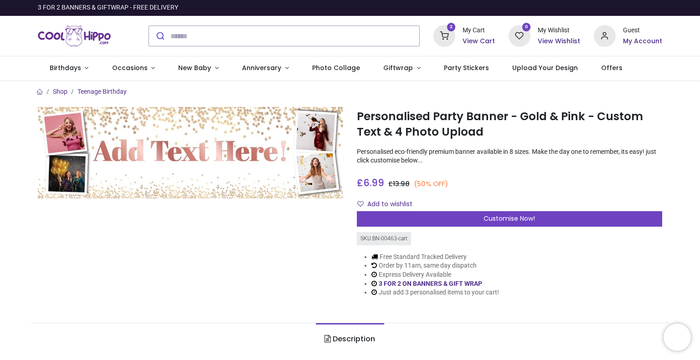
click at [483, 44] on h6 "View Cart" at bounding box center [478, 41] width 32 height 9
click at [483, 42] on h6 "View Cart" at bounding box center [478, 41] width 32 height 9
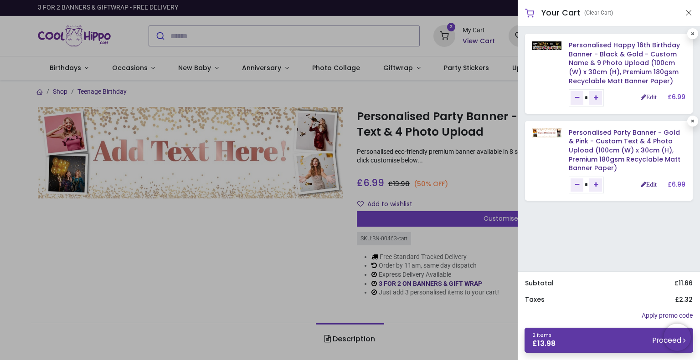
click at [581, 351] on link "2 items £ 13.98 Proceed" at bounding box center [608, 340] width 169 height 25
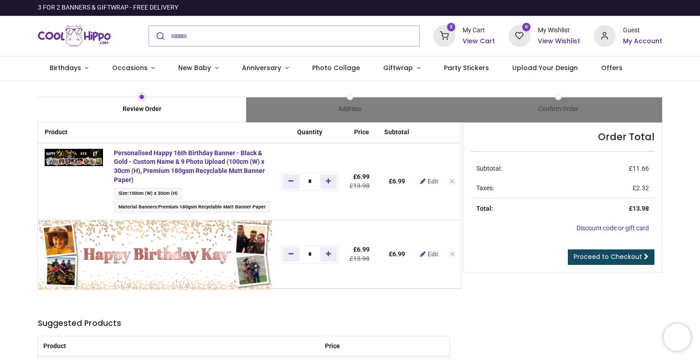
click at [85, 234] on img at bounding box center [155, 256] width 233 height 70
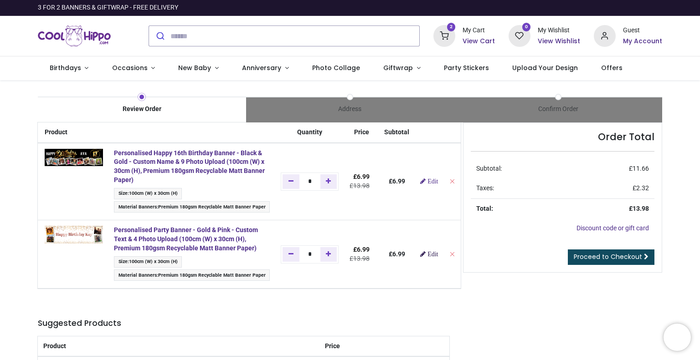
click at [430, 251] on link "Edit" at bounding box center [429, 254] width 18 height 6
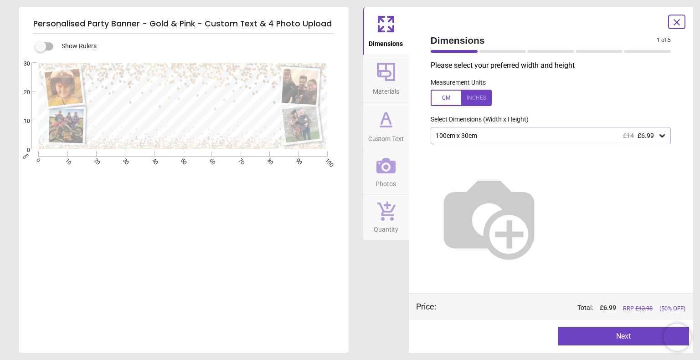
click at [390, 167] on icon at bounding box center [385, 165] width 19 height 19
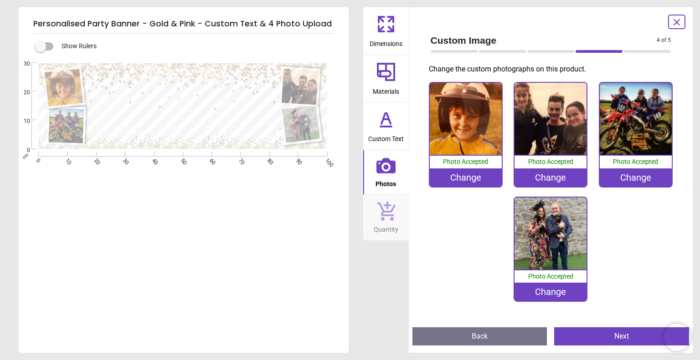
click at [562, 299] on div "Change" at bounding box center [550, 292] width 72 height 18
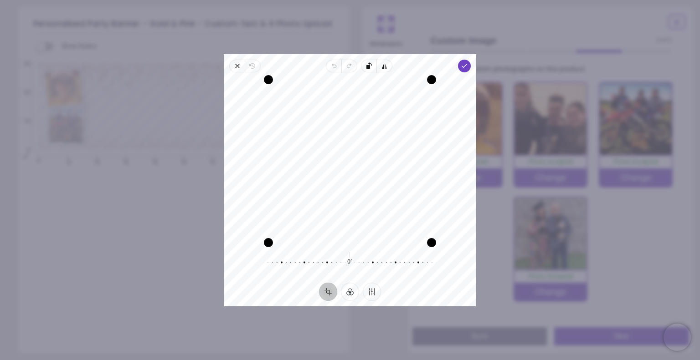
drag, startPoint x: 386, startPoint y: 138, endPoint x: 383, endPoint y: 185, distance: 47.5
click at [383, 185] on div "Recenter" at bounding box center [350, 161] width 238 height 163
click at [462, 69] on icon "button" at bounding box center [464, 65] width 7 height 7
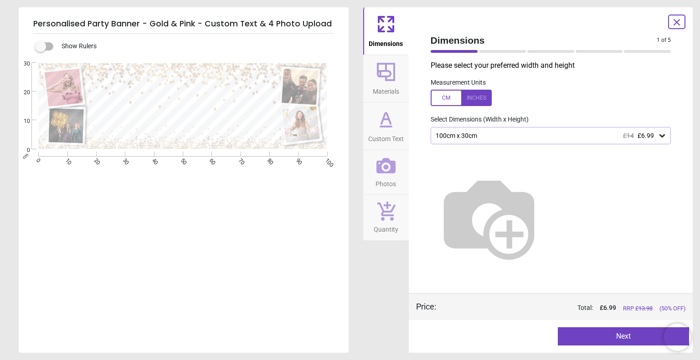
click at [481, 38] on span "Dimensions" at bounding box center [544, 40] width 226 height 13
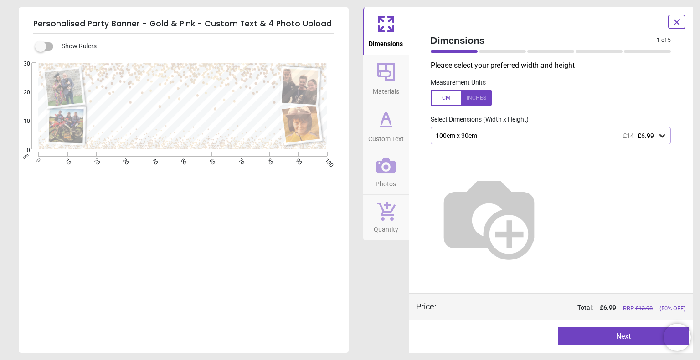
click at [676, 19] on icon at bounding box center [676, 22] width 11 height 11
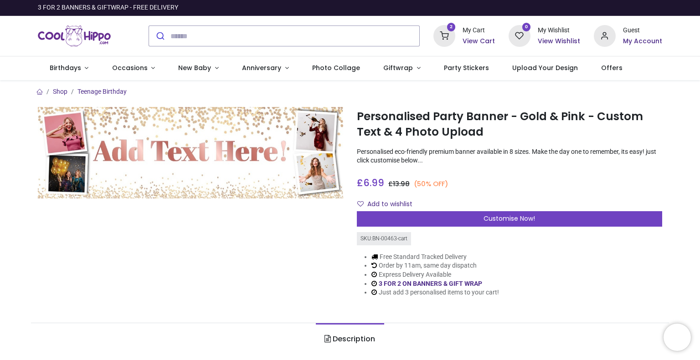
click at [479, 37] on h6 "View Cart" at bounding box center [478, 41] width 32 height 9
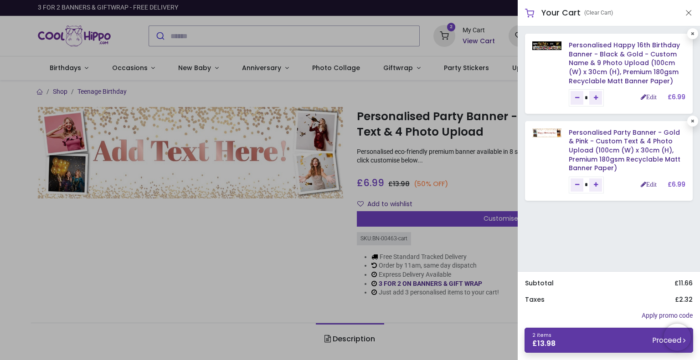
click at [574, 340] on link "2 items £ 13.98 Proceed" at bounding box center [608, 340] width 169 height 25
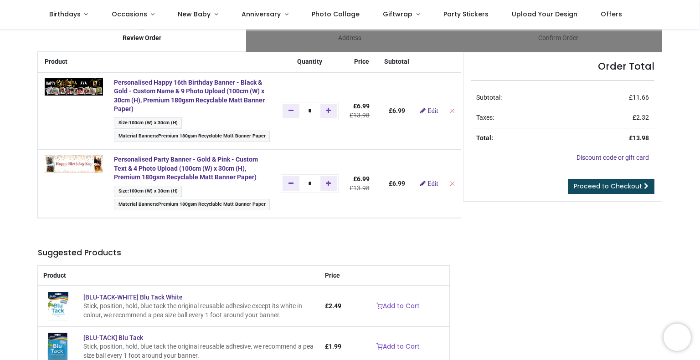
scroll to position [20, 0]
click at [477, 242] on div "Order Total Subtotal: £ 11.66 Taxes: £ 2.32 Total: £ 13.98 Discount code or gif…" at bounding box center [562, 228] width 213 height 353
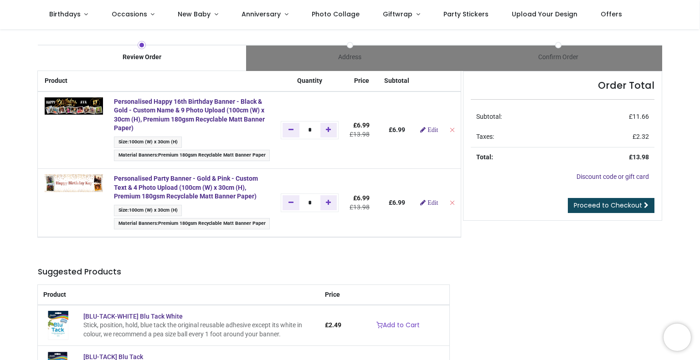
scroll to position [0, 0]
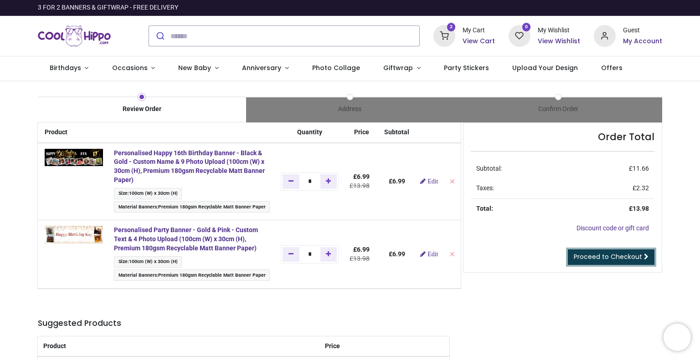
click at [613, 252] on span "Proceed to Checkout" at bounding box center [608, 256] width 68 height 9
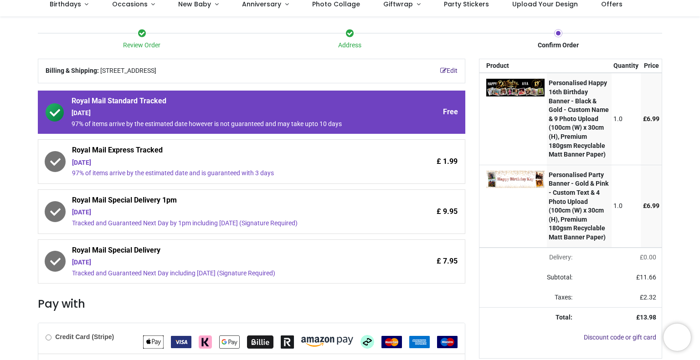
scroll to position [67, 0]
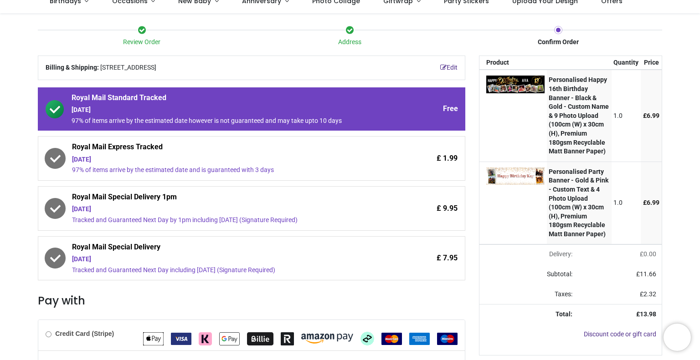
click at [413, 160] on div "£ 1.99" at bounding box center [418, 158] width 77 height 33
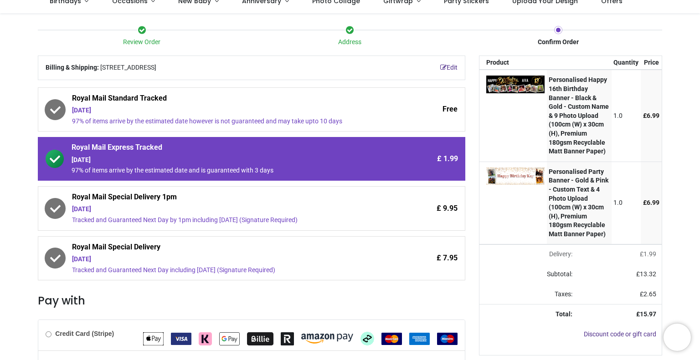
scroll to position [39, 0]
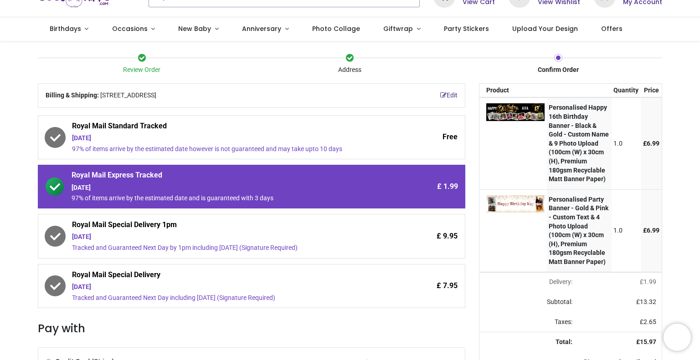
click at [350, 64] on div "Address" at bounding box center [350, 70] width 208 height 26
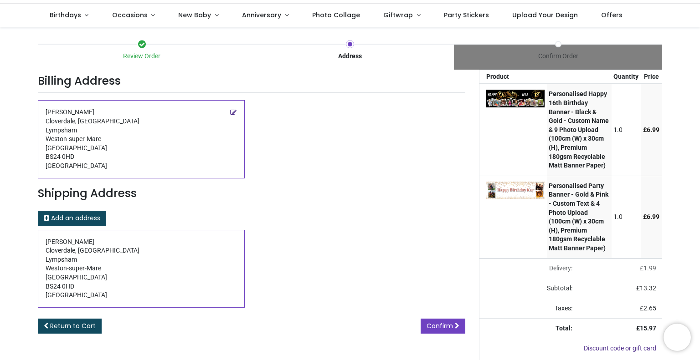
scroll to position [92, 0]
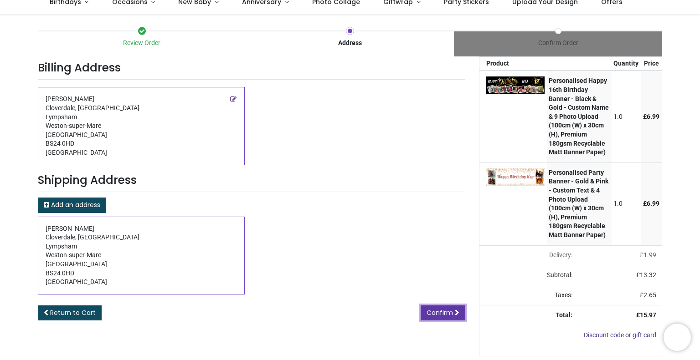
click at [436, 308] on span "Confirm" at bounding box center [439, 312] width 26 height 9
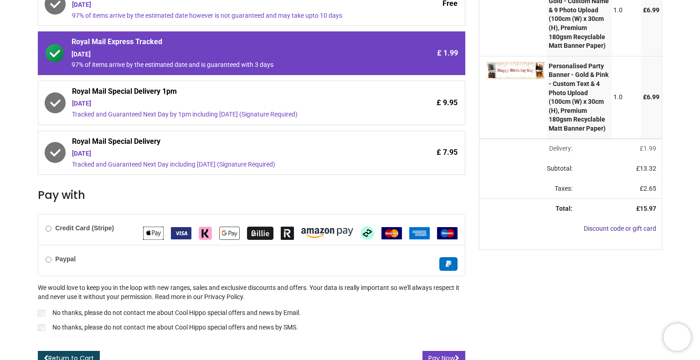
scroll to position [181, 0]
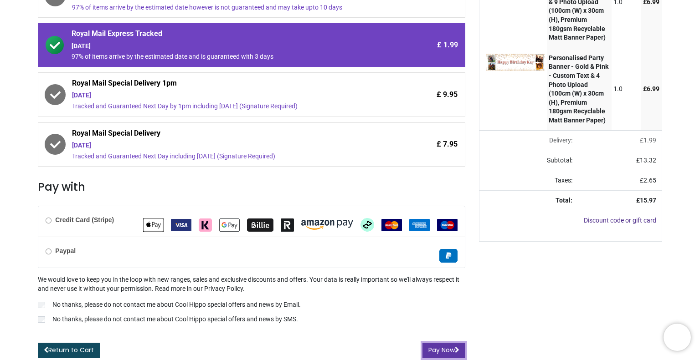
click at [439, 350] on button "Pay Now" at bounding box center [443, 350] width 43 height 15
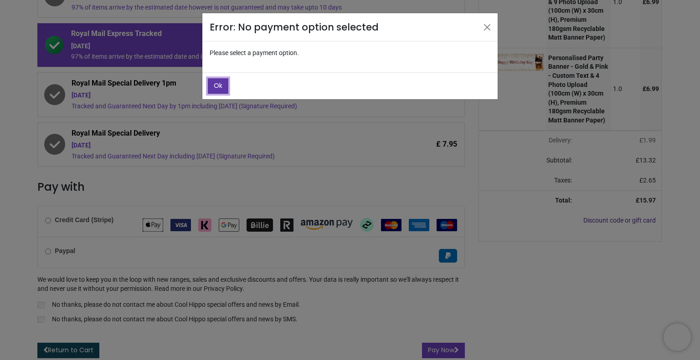
click at [221, 86] on span "Ok" at bounding box center [218, 85] width 9 height 9
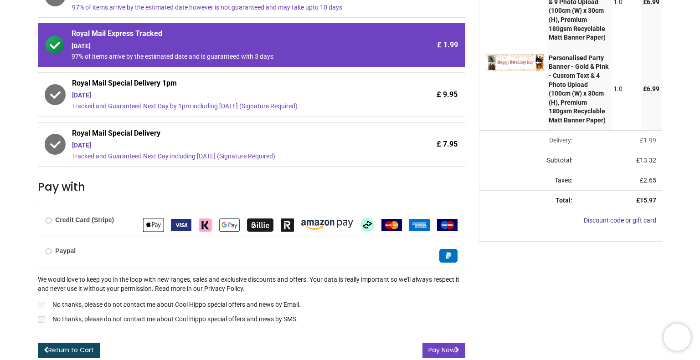
click at [221, 180] on h3 "Pay with" at bounding box center [251, 187] width 427 height 15
click at [498, 277] on div "Your order: £ 15.97 Product Quantity Price Personalised Happy 16th Birthday Ban…" at bounding box center [570, 150] width 197 height 417
click at [72, 224] on div "Credit Card (Stripe)" at bounding box center [251, 221] width 426 height 31
click at [436, 349] on button "Pay Now" at bounding box center [443, 350] width 43 height 15
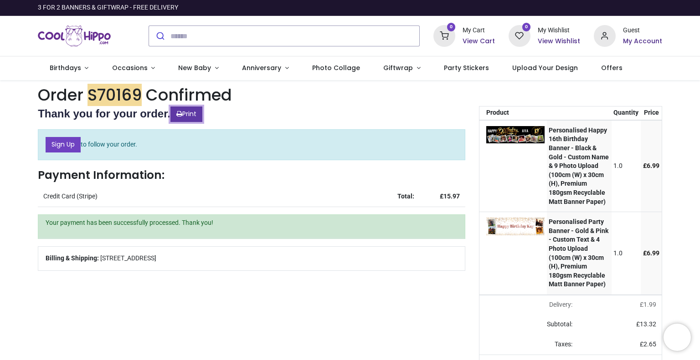
click at [193, 109] on link "Print" at bounding box center [186, 114] width 32 height 15
click at [67, 140] on link "Sign Up" at bounding box center [63, 144] width 35 height 15
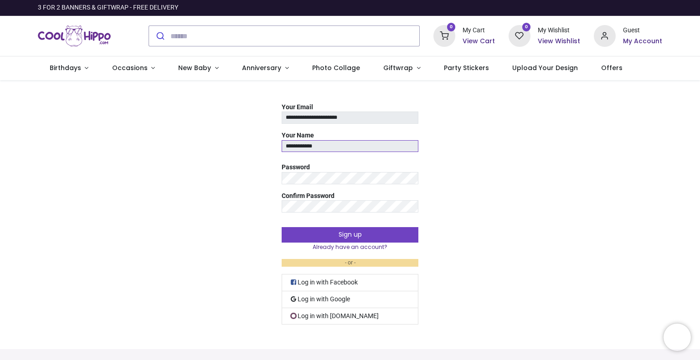
click at [301, 145] on input "**********" at bounding box center [350, 146] width 137 height 12
